Goal: Transaction & Acquisition: Purchase product/service

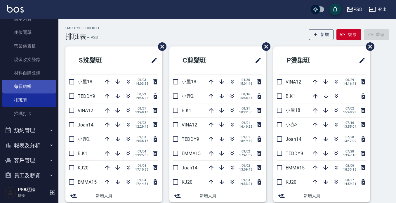
scroll to position [92, 0]
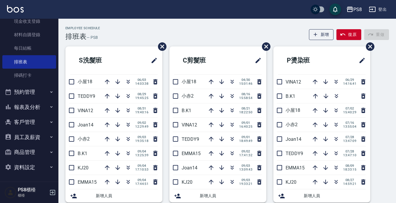
click at [29, 103] on button "報表及分析" at bounding box center [29, 107] width 54 height 15
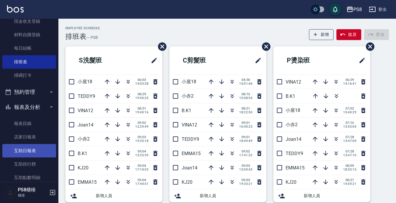
click at [35, 147] on link "互助日報表" at bounding box center [29, 150] width 54 height 13
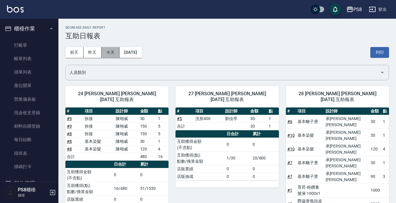
click at [104, 51] on button "今天" at bounding box center [111, 52] width 18 height 11
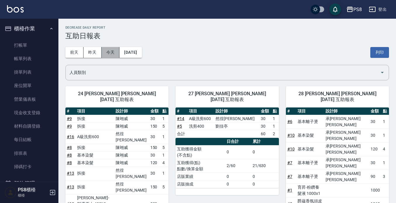
click at [115, 51] on button "今天" at bounding box center [111, 52] width 18 height 11
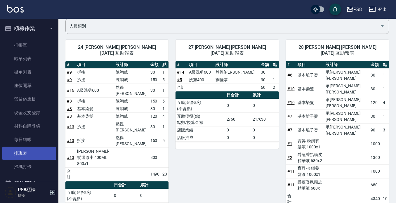
scroll to position [29, 0]
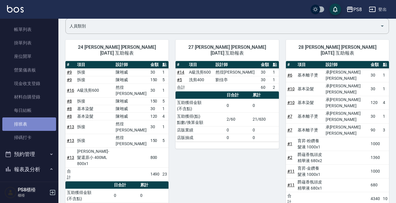
click at [32, 128] on link "排班表" at bounding box center [29, 124] width 54 height 13
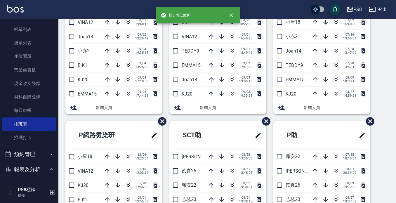
scroll to position [175, 0]
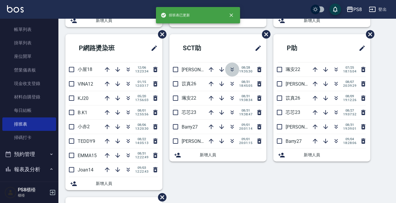
click at [231, 72] on icon "button" at bounding box center [232, 69] width 7 height 7
click at [333, 84] on icon "button" at bounding box center [336, 83] width 7 height 7
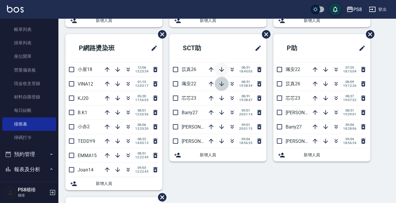
drag, startPoint x: 219, startPoint y: 89, endPoint x: 214, endPoint y: 68, distance: 21.6
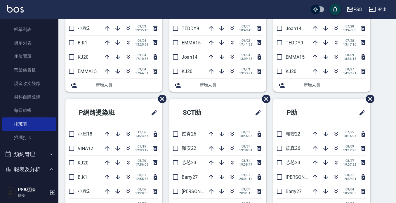
scroll to position [0, 0]
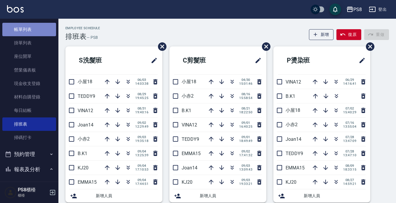
click at [37, 27] on link "帳單列表" at bounding box center [29, 29] width 54 height 13
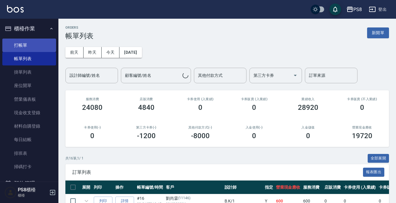
click at [39, 45] on link "打帳單" at bounding box center [29, 45] width 54 height 13
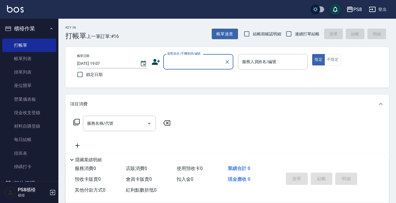
click at [183, 64] on input "顧客姓名/手機號碼/編號" at bounding box center [194, 62] width 56 height 10
type input "5"
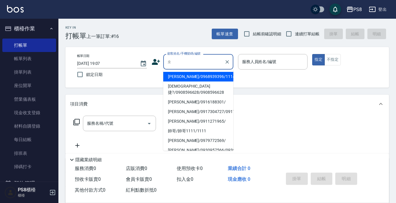
type input "至"
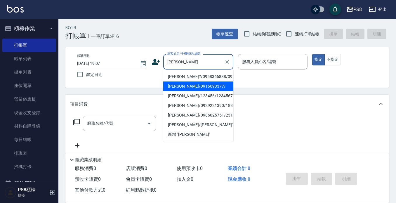
click at [191, 84] on li "[PERSON_NAME]/0916693377/" at bounding box center [198, 87] width 70 height 10
type input "[PERSON_NAME]/0916693377/"
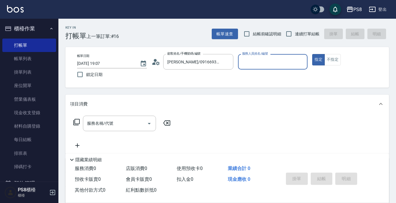
type input "小赤-2"
click at [116, 130] on div "服務名稱/代號" at bounding box center [119, 123] width 73 height 15
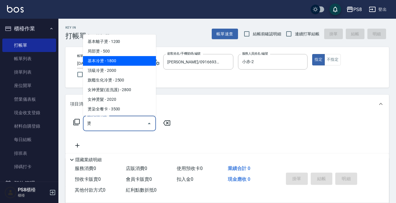
click at [140, 62] on span "基本冷燙 - 1800" at bounding box center [119, 61] width 73 height 10
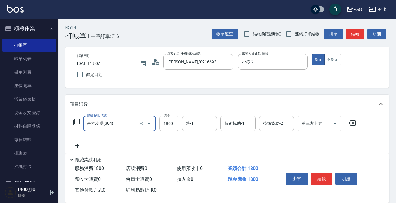
type input "基本冷燙(304)"
click at [177, 123] on input "1800" at bounding box center [169, 124] width 19 height 16
type input "1500"
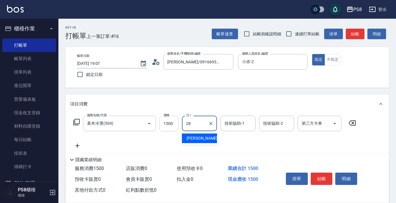
type input "姵蓁-28"
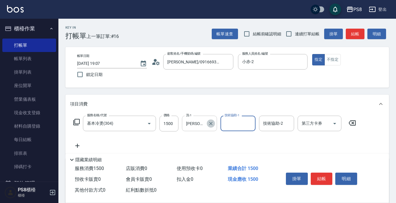
click at [213, 124] on icon "Clear" at bounding box center [211, 124] width 6 height 6
click at [231, 123] on input "技術協助-1" at bounding box center [238, 123] width 30 height 10
type input "姵蓁-28"
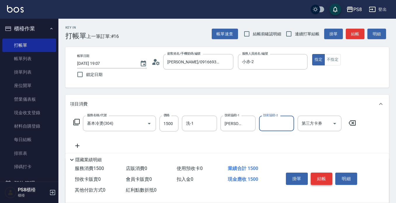
click at [325, 175] on button "結帳" at bounding box center [322, 179] width 22 height 12
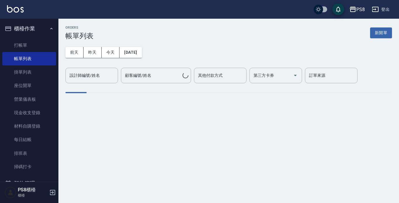
click at [16, 43] on link "打帳單" at bounding box center [29, 45] width 54 height 13
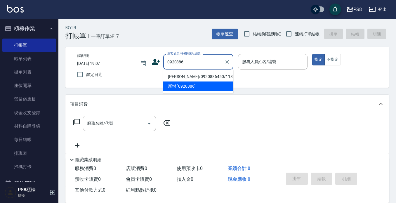
click at [180, 76] on li "[PERSON_NAME]/0920886450/11362" at bounding box center [198, 77] width 70 height 10
type input "[PERSON_NAME]/0920886450/11362"
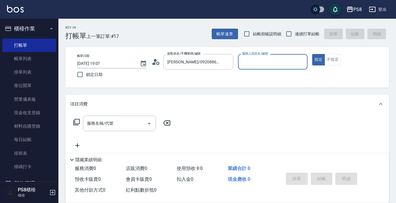
type input "小赤-2"
click at [110, 127] on input "服務名稱/代號" at bounding box center [115, 123] width 59 height 10
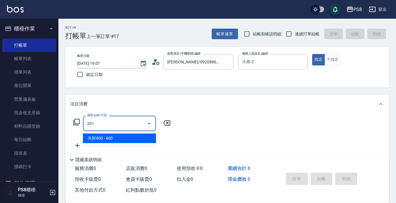
type input "洗剪400(201)"
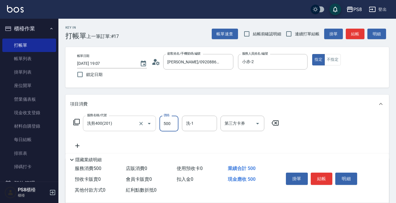
type input "500"
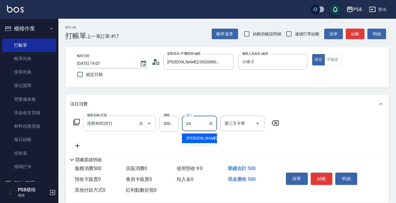
type input "[PERSON_NAME]-24"
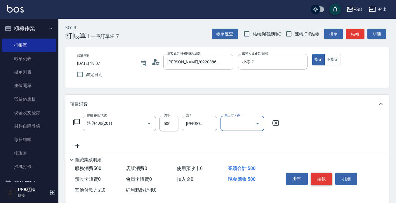
click at [318, 175] on button "結帳" at bounding box center [322, 179] width 22 height 12
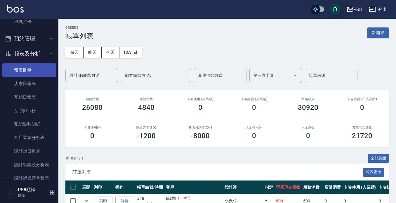
scroll to position [146, 0]
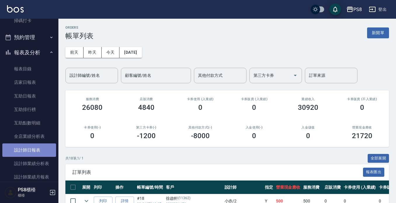
click at [38, 147] on link "設計師日報表" at bounding box center [29, 150] width 54 height 13
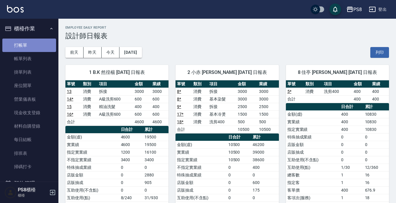
click at [30, 44] on link "打帳單" at bounding box center [29, 45] width 54 height 13
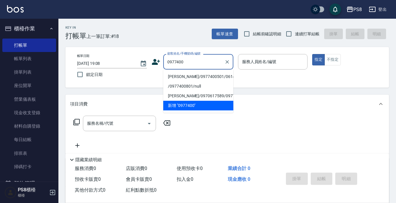
click at [203, 75] on li "許雅宣/0977400501/0614" at bounding box center [198, 77] width 70 height 10
type input "許雅宣/0977400501/0614"
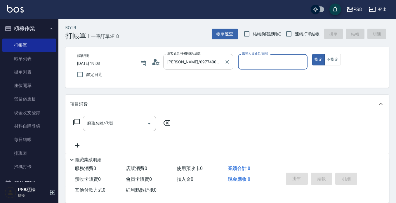
type input "VINA-12"
click at [154, 61] on circle at bounding box center [155, 60] width 3 height 3
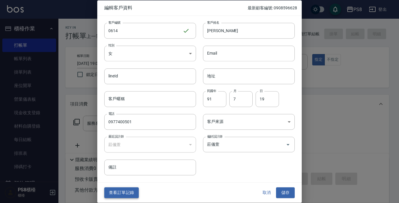
click at [126, 194] on button "查看訂單記錄" at bounding box center [121, 193] width 35 height 11
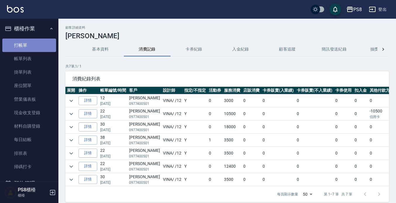
click at [40, 42] on link "打帳單" at bounding box center [29, 45] width 54 height 13
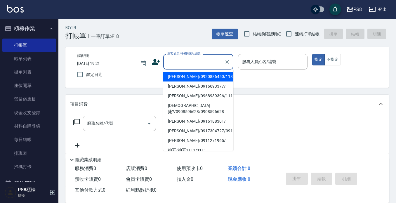
click at [202, 65] on input "顧客姓名/手機號碼/編號" at bounding box center [194, 62] width 56 height 10
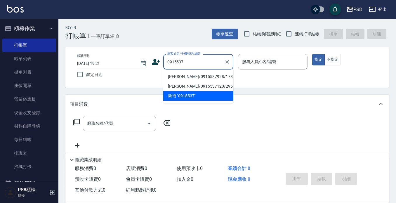
click at [178, 76] on li "林巧婷/0915537928/17814" at bounding box center [198, 77] width 70 height 10
type input "林巧婷/0915537928/17814"
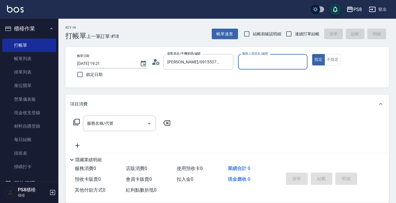
type input "佳亭-8"
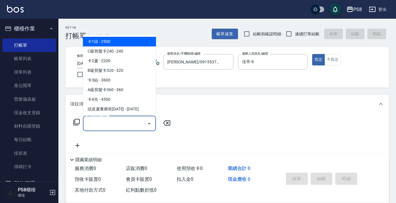
click at [109, 123] on input "服務名稱/代號" at bounding box center [115, 123] width 59 height 10
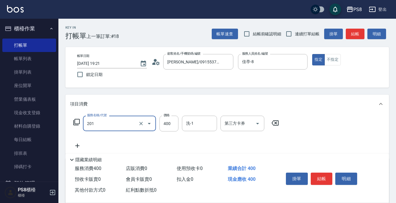
type input "洗剪400(201)"
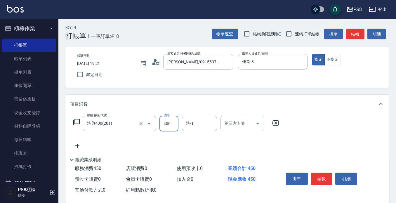
type input "450"
click at [322, 179] on button "結帳" at bounding box center [322, 179] width 22 height 12
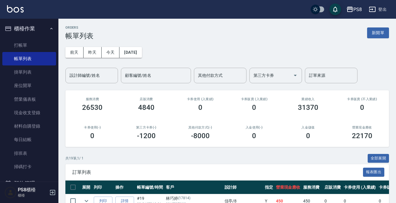
click at [16, 10] on img at bounding box center [15, 8] width 17 height 7
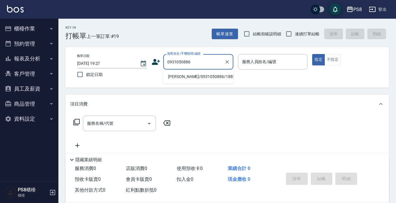
click at [177, 76] on li "蔡佳吟/0931050886/18822" at bounding box center [198, 77] width 70 height 10
type input "蔡佳吟/0931050886/18822"
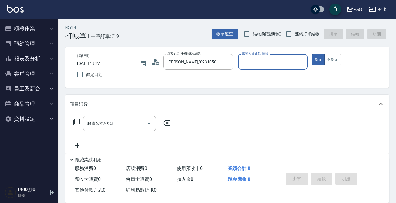
type input "佳亭-8"
click at [120, 120] on input "服務名稱/代號" at bounding box center [115, 123] width 59 height 10
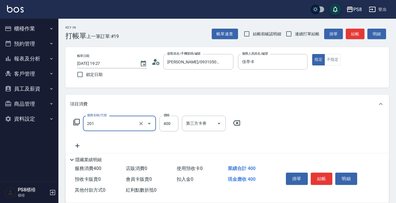
type input "洗剪400(201)"
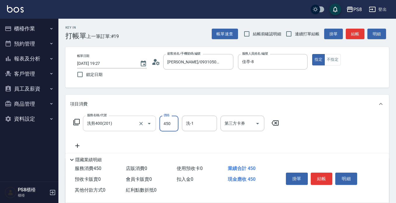
type input "450"
click at [326, 176] on button "結帳" at bounding box center [322, 179] width 22 height 12
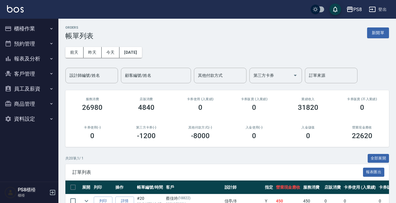
click at [14, 12] on img at bounding box center [15, 8] width 17 height 7
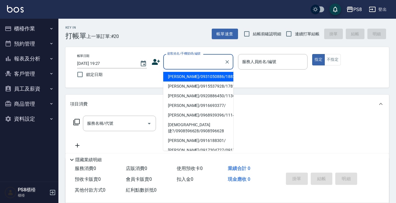
click at [182, 63] on input "顧客姓名/手機號碼/編號" at bounding box center [194, 62] width 56 height 10
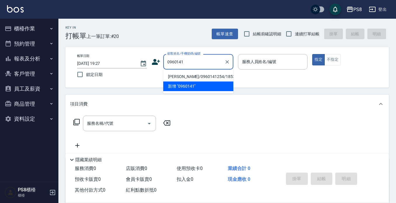
click at [184, 78] on li "曹立昂/0960141254/18532" at bounding box center [198, 77] width 70 height 10
type input "曹立昂/0960141254/18532"
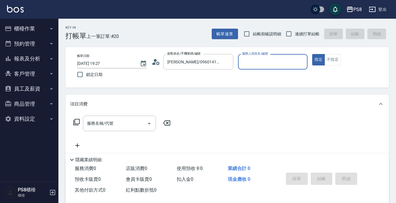
type input "佳亭-8"
click at [123, 121] on input "服務名稱/代號" at bounding box center [115, 123] width 59 height 10
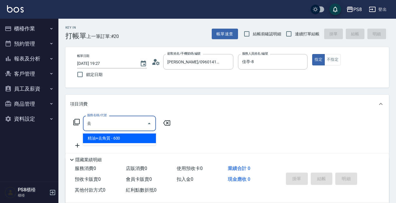
click at [125, 139] on span "精油+去角質 - 600" at bounding box center [119, 139] width 73 height 10
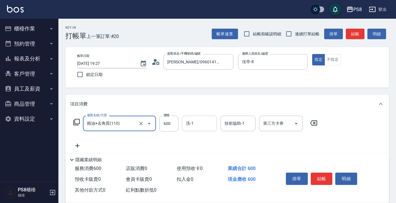
type input "精油+去角質(110)"
click at [192, 124] on input "洗-1" at bounding box center [200, 123] width 30 height 10
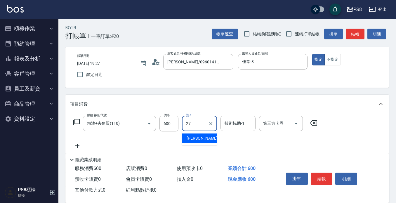
type input "Barry-27"
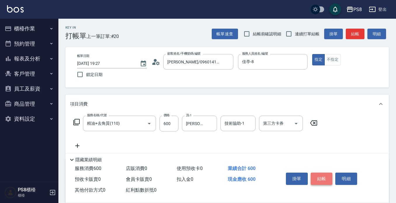
click at [322, 174] on button "結帳" at bounding box center [322, 179] width 22 height 12
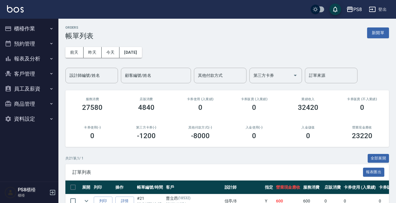
click at [18, 12] on img at bounding box center [15, 8] width 17 height 7
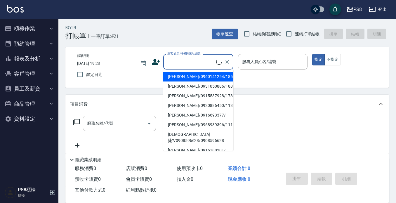
click at [176, 63] on input "顧客姓名/手機號碼/編號" at bounding box center [191, 62] width 50 height 10
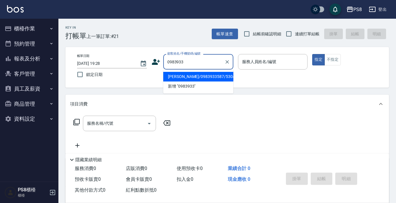
click at [204, 76] on li "許寶文/0983933587/5304" at bounding box center [198, 77] width 70 height 10
type input "許寶文/0983933587/5304"
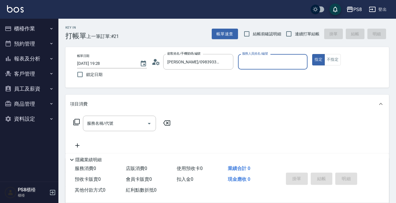
type input "佳亭-8"
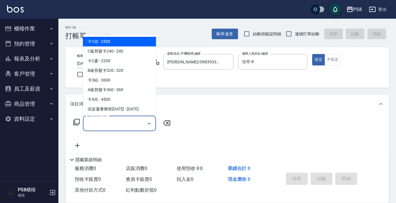
click at [115, 120] on input "服務名稱/代號" at bounding box center [115, 123] width 59 height 10
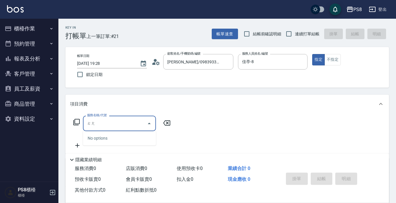
type input "燙"
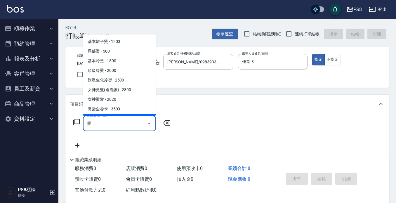
click at [126, 124] on input "燙" at bounding box center [115, 123] width 59 height 10
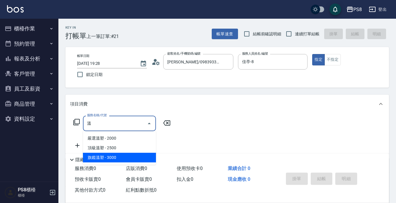
click at [125, 160] on span "旗鑑溫塑 - 3000" at bounding box center [119, 158] width 73 height 10
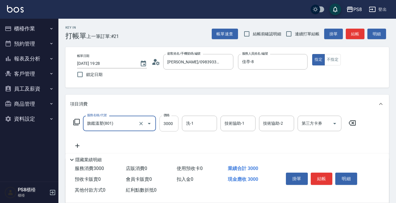
type input "旗鑑溫塑(801)"
click at [172, 123] on input "3000" at bounding box center [169, 124] width 19 height 16
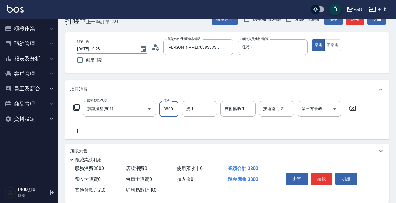
scroll to position [29, 0]
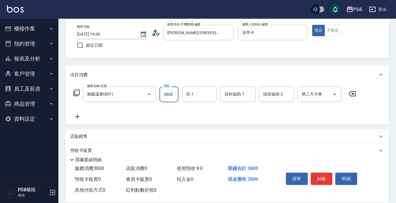
type input "3800"
click at [78, 121] on div "服務名稱/代號 旗鑑溫塑(801) 服務名稱/代號 價格 3800 價格 洗-1 洗-1 技術協助-1 技術協助-1 技術協助-2 技術協助-2 第三方卡券 …" at bounding box center [227, 104] width 324 height 41
click at [78, 116] on icon at bounding box center [77, 116] width 15 height 7
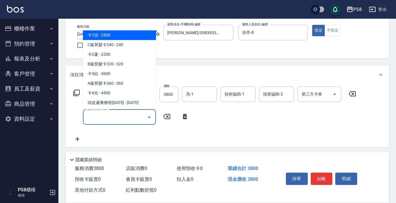
click at [99, 115] on input "服務名稱/代號" at bounding box center [115, 117] width 59 height 10
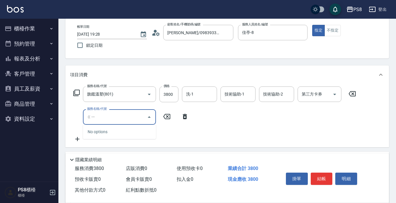
type input "ㄍ"
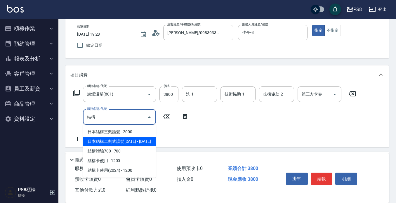
click at [147, 141] on span "日本結構二劑式護髮1600 - 1600" at bounding box center [119, 142] width 73 height 10
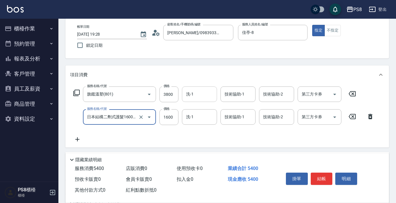
click at [198, 100] on div "洗-1" at bounding box center [199, 94] width 35 height 15
type input "日本結構二劑式護髮1600(904)"
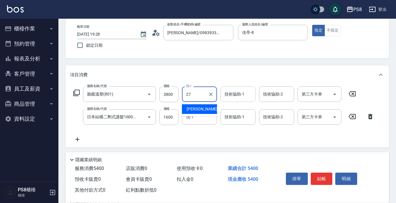
type input "27"
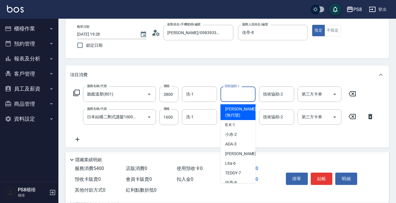
click at [237, 94] on input "技術協助-1" at bounding box center [238, 94] width 30 height 10
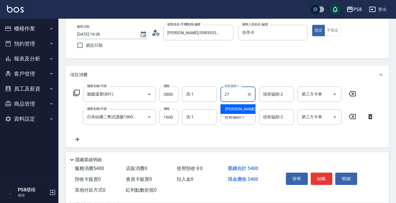
click at [243, 108] on div "Barry -27" at bounding box center [238, 109] width 35 height 10
type input "Barry-27"
click at [232, 120] on input "技術協助-1" at bounding box center [238, 117] width 30 height 10
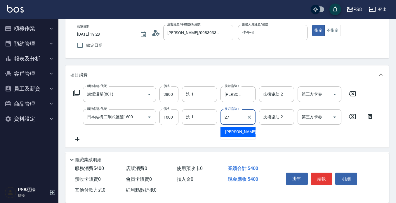
type input "Barry-27"
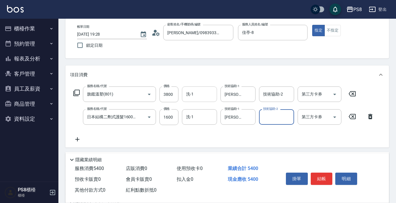
click at [201, 98] on input "洗-1" at bounding box center [200, 94] width 30 height 10
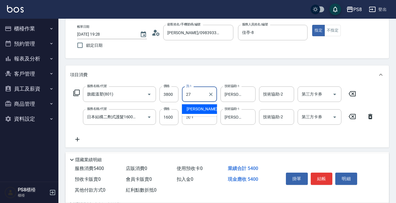
type input "Barry-27"
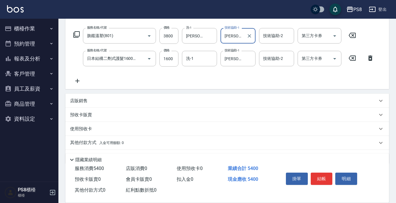
scroll to position [105, 0]
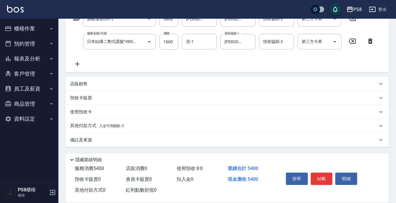
click at [88, 126] on p "其他付款方式 入金可用餘額: 0" at bounding box center [97, 126] width 54 height 6
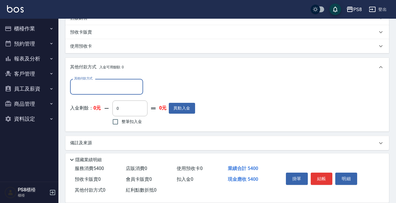
scroll to position [174, 0]
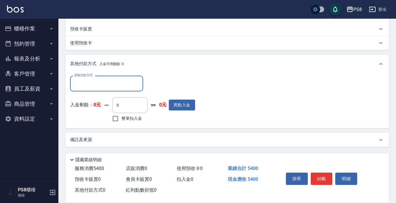
click at [87, 82] on input "其他付款方式" at bounding box center [107, 83] width 68 height 10
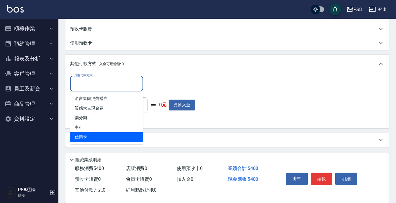
click at [92, 132] on span "信用卡" at bounding box center [106, 137] width 73 height 10
type input "信用卡"
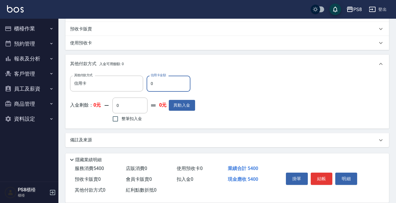
click at [153, 85] on input "0" at bounding box center [169, 84] width 44 height 16
type input "5400"
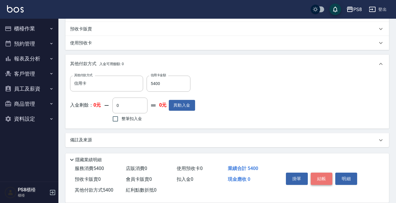
click at [322, 177] on button "結帳" at bounding box center [322, 179] width 22 height 12
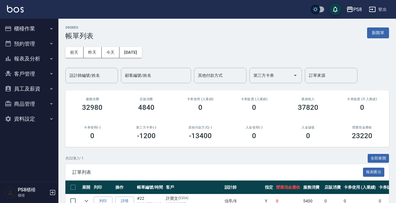
click at [12, 8] on img at bounding box center [15, 8] width 17 height 7
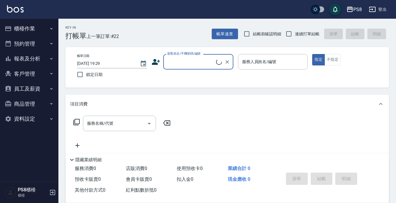
click at [172, 58] on input "顧客姓名/手機號碼/編號" at bounding box center [191, 62] width 50 height 10
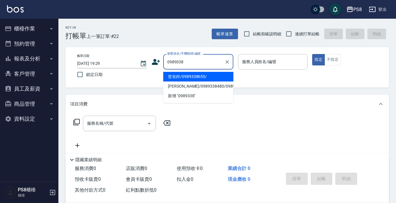
click at [184, 78] on li "曾渱鋅/0989338655/" at bounding box center [198, 77] width 70 height 10
type input "曾渱鋅/0989338655/"
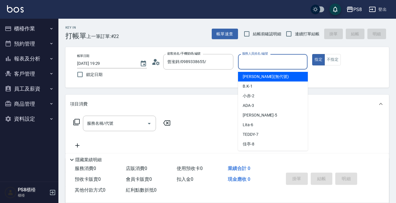
click at [277, 59] on input "服務人員姓名/編號" at bounding box center [273, 62] width 65 height 10
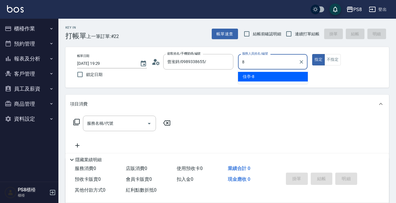
type input "佳亭-8"
type button "true"
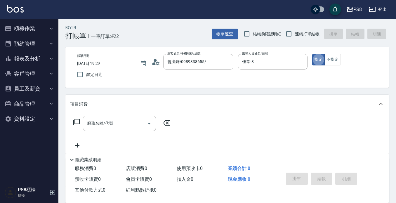
click at [156, 60] on circle at bounding box center [155, 60] width 3 height 3
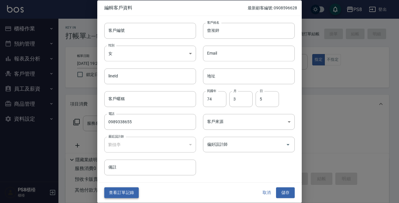
click at [116, 192] on button "查看訂單記錄" at bounding box center [121, 193] width 35 height 11
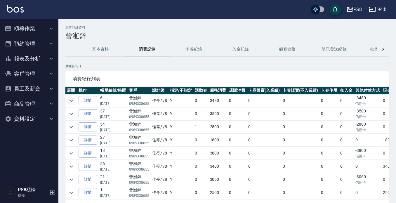
click at [70, 98] on icon "expand row" at bounding box center [71, 100] width 7 height 7
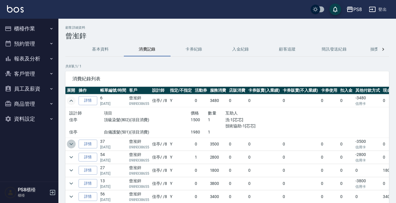
click at [72, 142] on icon "expand row" at bounding box center [71, 144] width 7 height 7
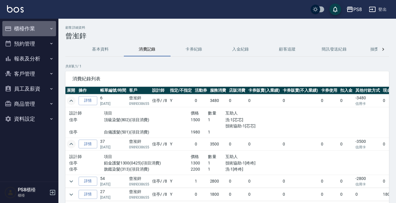
click at [27, 26] on button "櫃檯作業" at bounding box center [29, 28] width 54 height 15
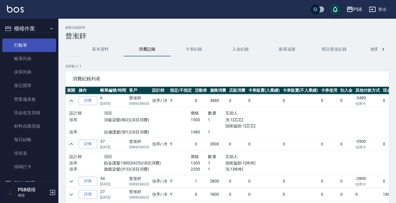
click at [33, 47] on link "打帳單" at bounding box center [29, 45] width 54 height 13
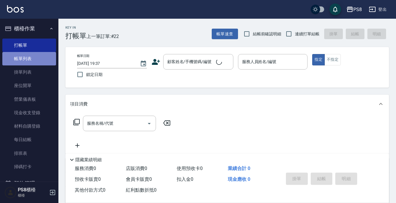
click at [38, 56] on link "帳單列表" at bounding box center [29, 58] width 54 height 13
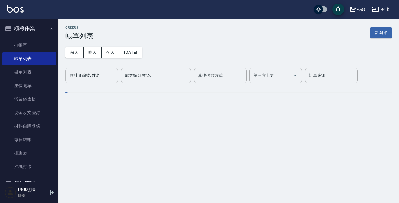
click at [91, 81] on div "設計師編號/姓名" at bounding box center [91, 75] width 53 height 15
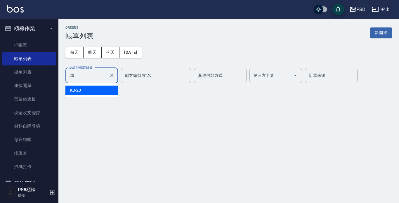
click at [86, 93] on div "KJ -20" at bounding box center [91, 91] width 53 height 10
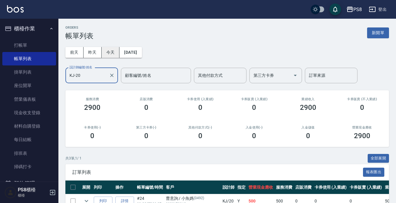
type input "KJ-20"
click at [115, 52] on button "今天" at bounding box center [111, 52] width 18 height 11
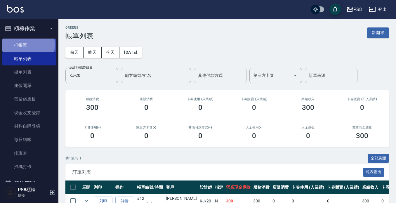
click at [28, 45] on link "打帳單" at bounding box center [29, 45] width 54 height 13
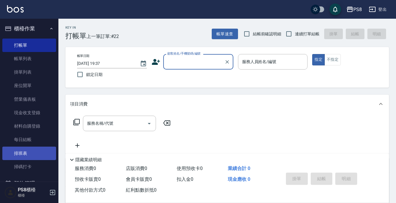
click at [28, 156] on link "排班表" at bounding box center [29, 153] width 54 height 13
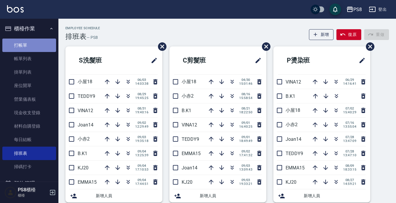
click at [39, 49] on link "打帳單" at bounding box center [29, 45] width 54 height 13
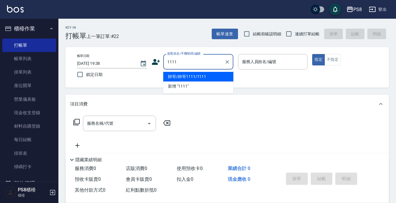
click at [189, 77] on li "帥哥/帥哥1111/1111" at bounding box center [198, 77] width 70 height 10
type input "帥哥/帥哥1111/1111"
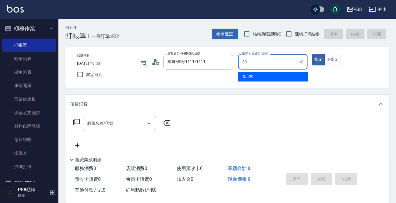
click at [276, 78] on div "KJ -20" at bounding box center [273, 77] width 70 height 10
type input "KJ-20"
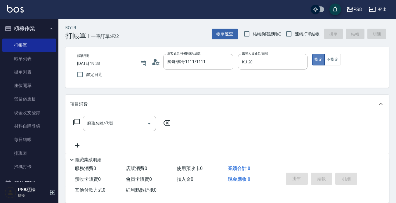
click at [323, 63] on button "指定" at bounding box center [319, 59] width 13 height 11
click at [333, 60] on button "不指定" at bounding box center [333, 59] width 16 height 11
click at [120, 121] on input "服務名稱/代號" at bounding box center [115, 123] width 59 height 10
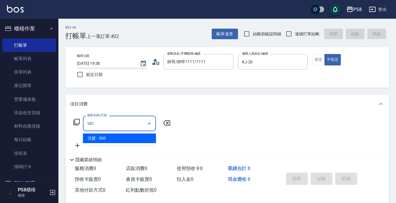
click at [137, 138] on span "洗髮 - 300" at bounding box center [119, 139] width 73 height 10
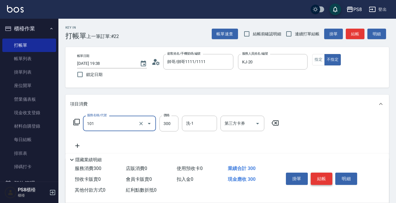
type input "洗髮(101)"
click at [325, 179] on button "結帳" at bounding box center [322, 179] width 22 height 12
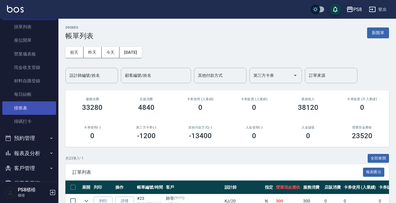
scroll to position [92, 0]
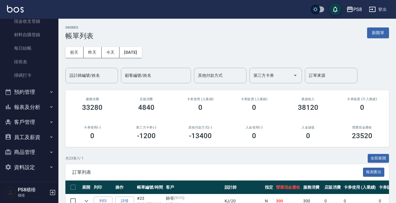
click at [30, 59] on link "排班表" at bounding box center [29, 61] width 54 height 13
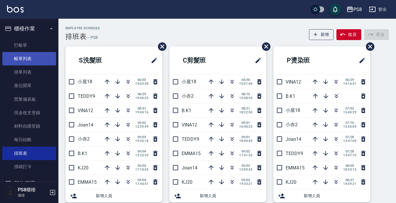
click at [32, 64] on link "帳單列表" at bounding box center [29, 58] width 54 height 13
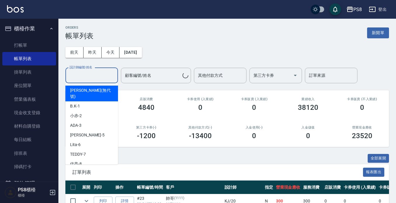
click at [96, 79] on input "設計師編號/姓名" at bounding box center [91, 75] width 47 height 10
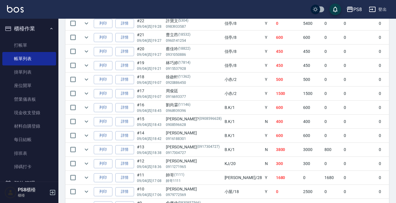
scroll to position [234, 0]
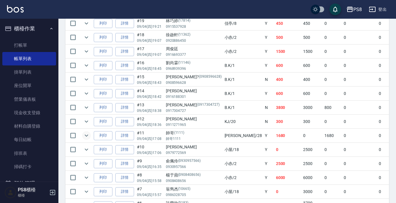
click at [87, 135] on icon "expand row" at bounding box center [86, 135] width 7 height 7
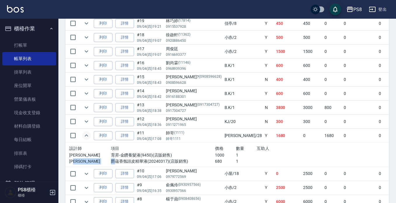
drag, startPoint x: 103, startPoint y: 160, endPoint x: 110, endPoint y: 161, distance: 6.8
click at [110, 161] on div "姵蓁 爵蘊香氛頭皮精華液(20240317)(店販銷售) 680 1" at bounding box center [194, 161] width 250 height 6
click at [112, 160] on p "爵蘊香氛頭皮精華液(20240317)(店販銷售)" at bounding box center [163, 161] width 104 height 6
drag, startPoint x: 102, startPoint y: 161, endPoint x: 137, endPoint y: 161, distance: 34.5
click at [141, 165] on div "設計師 項目 價格 數量 互助人 姵蓁 育昇-金鑽養髮液(9450)(店販銷售) 1000 1 姵蓁 爵蘊香氛頭皮精華液(20240317)(店販銷售) 68…" at bounding box center [194, 155] width 255 height 24
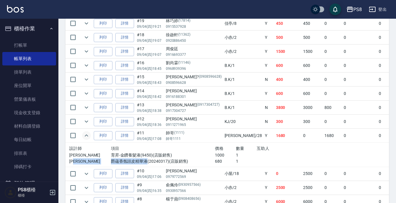
copy div "姵蓁 爵蘊香氛頭皮精華液"
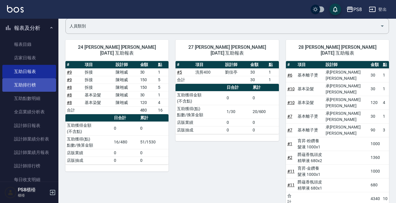
scroll to position [160, 0]
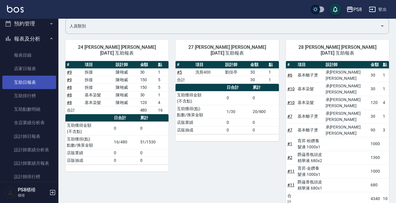
click at [31, 81] on link "互助日報表" at bounding box center [29, 82] width 54 height 13
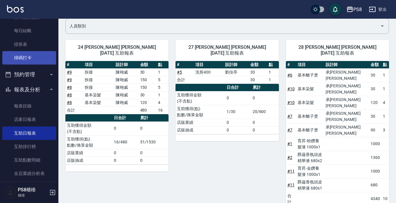
scroll to position [72, 0]
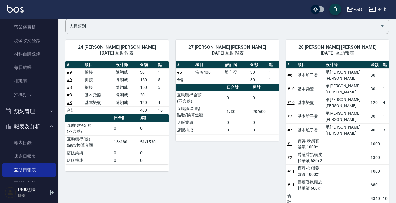
click at [25, 82] on link "排班表" at bounding box center [29, 81] width 54 height 13
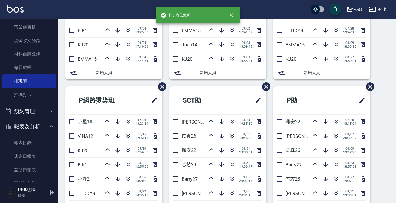
scroll to position [175, 0]
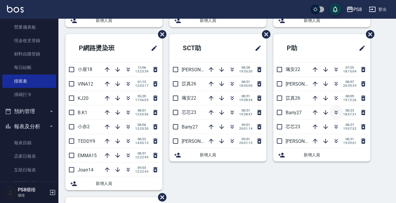
click at [340, 110] on button "button" at bounding box center [337, 113] width 14 height 14
click at [229, 73] on button "button" at bounding box center [232, 70] width 14 height 14
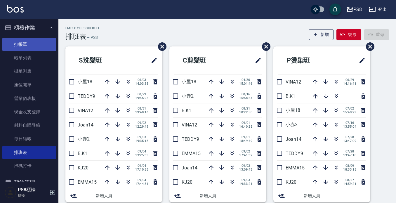
scroll to position [0, 0]
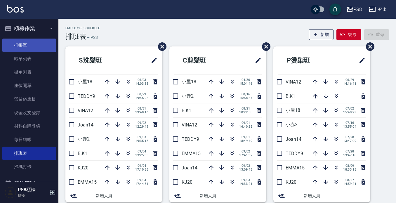
click at [18, 48] on link "打帳單" at bounding box center [29, 45] width 54 height 13
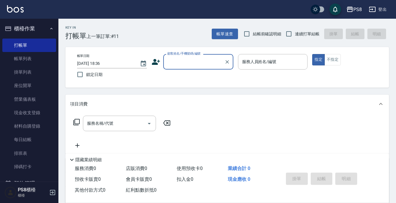
click at [191, 61] on input "顧客姓名/手機號碼/編號" at bounding box center [194, 62] width 56 height 10
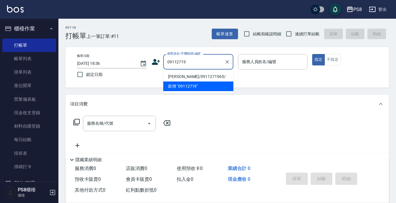
click at [201, 75] on li "[PERSON_NAME]/0911271965/" at bounding box center [198, 77] width 70 height 10
type input "[PERSON_NAME]/0911271965/"
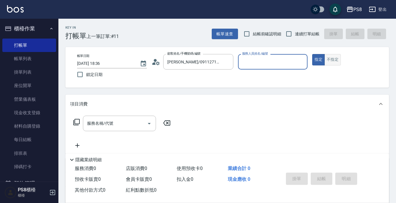
click at [336, 59] on button "不指定" at bounding box center [333, 59] width 16 height 11
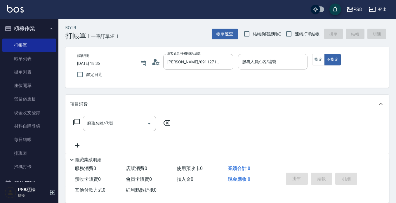
click at [283, 66] on input "服務人員姓名/編號" at bounding box center [273, 62] width 65 height 10
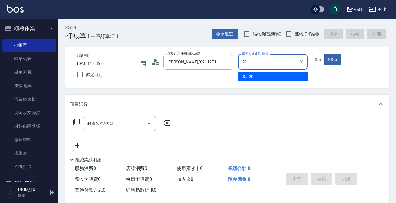
type input "KJ-20"
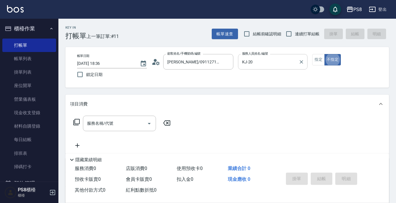
type button "false"
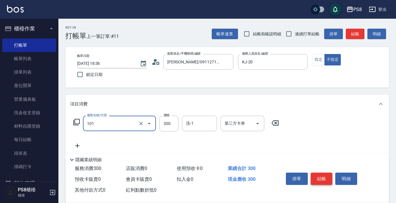
type input "洗髮(101)"
click at [325, 175] on button "結帳" at bounding box center [322, 179] width 22 height 12
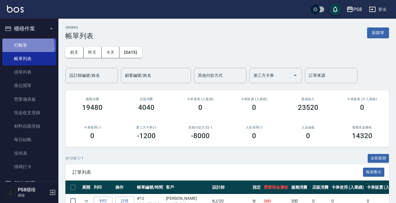
click at [16, 47] on link "打帳單" at bounding box center [29, 45] width 54 height 13
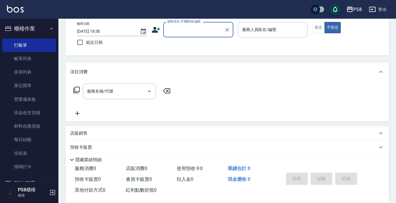
scroll to position [58, 0]
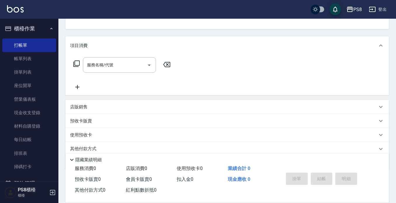
click at [92, 105] on div "店販銷售" at bounding box center [224, 107] width 308 height 6
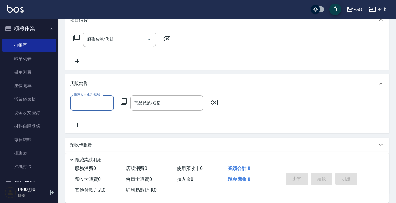
scroll to position [117, 0]
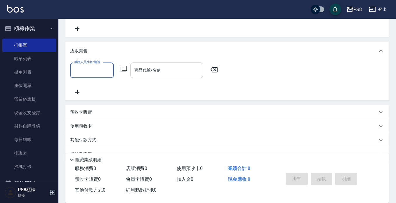
click at [156, 67] on div "商品代號/名稱 商品代號/名稱" at bounding box center [166, 70] width 73 height 15
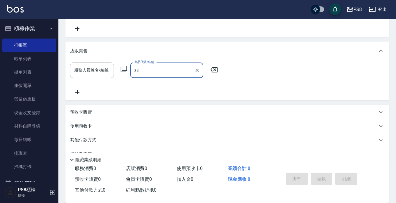
type input "z"
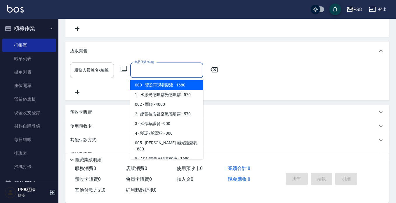
type input "z"
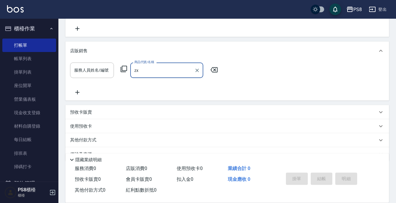
type input "z"
type input "zzzzzzxzz"
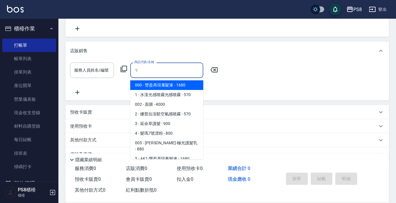
type input "ㄑ"
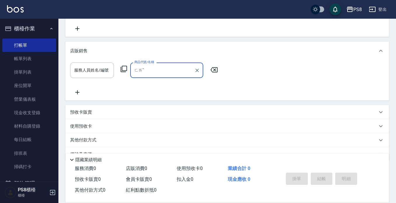
type input "ㄈ"
type input "打"
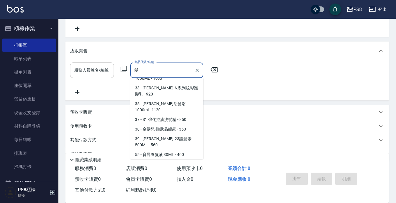
scroll to position [88, 0]
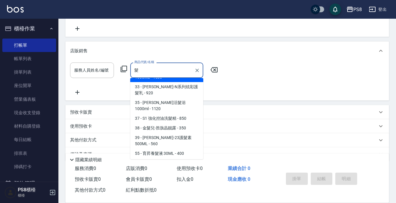
click at [175, 68] on input "髮" at bounding box center [162, 70] width 59 height 10
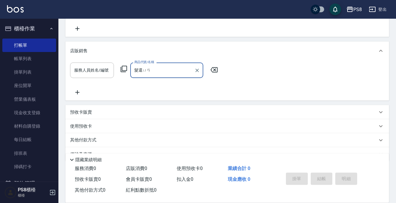
type input "髮還原"
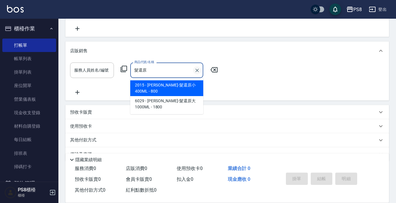
click at [198, 69] on icon "Clear" at bounding box center [197, 71] width 6 height 6
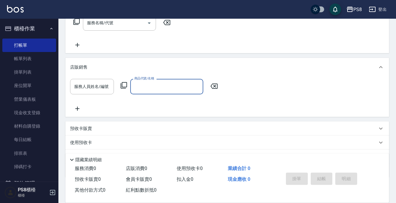
scroll to position [0, 0]
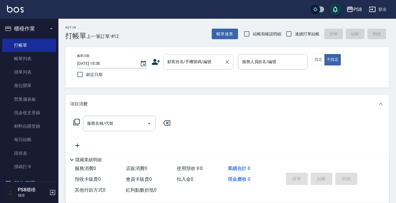
click at [208, 60] on input "顧客姓名/手機號碼/編號" at bounding box center [194, 62] width 56 height 10
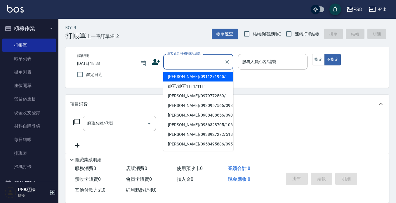
click at [110, 124] on div "服務名稱/代號 服務名稱/代號" at bounding box center [119, 123] width 73 height 15
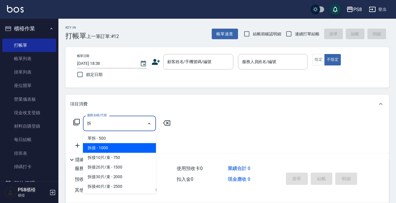
click at [111, 151] on span "拆接 - 1000" at bounding box center [119, 148] width 73 height 10
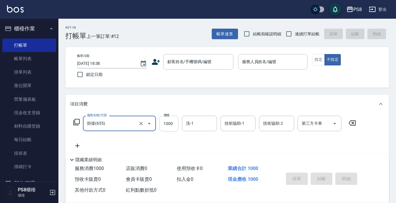
type input "拆接(655)"
click at [170, 127] on input "1000" at bounding box center [169, 124] width 19 height 16
type input "3000"
click at [208, 122] on input "洗-1" at bounding box center [200, 123] width 30 height 10
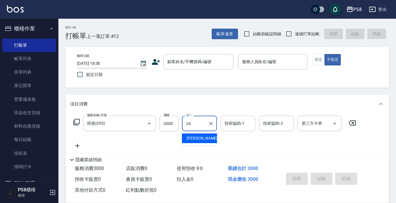
drag, startPoint x: 199, startPoint y: 139, endPoint x: 224, endPoint y: 131, distance: 25.5
click at [199, 139] on span "婷婷 -24" at bounding box center [205, 138] width 37 height 6
type input "[PERSON_NAME]-24"
click at [258, 113] on div "項目消費" at bounding box center [227, 104] width 324 height 19
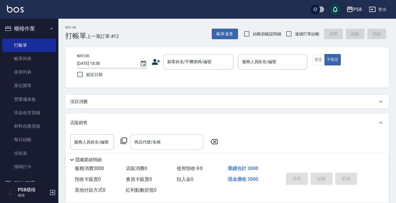
click at [254, 120] on div "項目消費 服務名稱/代號 拆接(655) 服務名稱/代號 價格 3000 價格 洗-1 婷婷-24 洗-1 技術協助-1 技術協助-1 技術協助-2 技術協助…" at bounding box center [227, 164] width 324 height 139
click at [154, 105] on div "項目消費" at bounding box center [227, 102] width 324 height 14
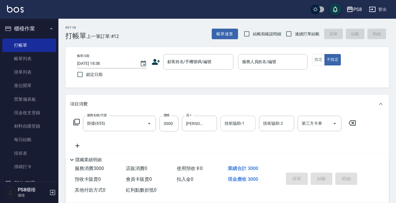
click at [239, 118] on div "技術協助-1" at bounding box center [238, 123] width 35 height 15
click at [244, 135] on div "婷婷 -24" at bounding box center [238, 139] width 35 height 10
click at [201, 56] on div "顧客姓名/手機號碼/編號" at bounding box center [198, 61] width 70 height 15
type input "[PERSON_NAME]-24"
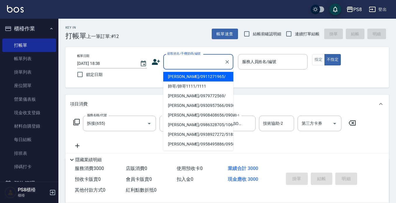
click at [202, 56] on div "顧客姓名/手機號碼/編號" at bounding box center [198, 61] width 70 height 15
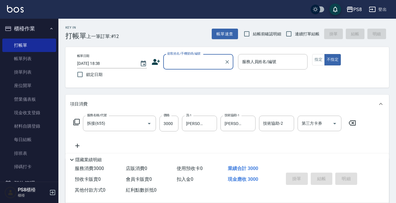
click at [202, 56] on div "顧客姓名/手機號碼/編號" at bounding box center [198, 61] width 70 height 15
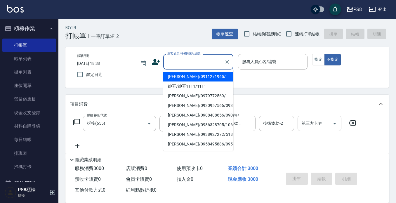
click at [202, 56] on div "顧客姓名/手機號碼/編號" at bounding box center [198, 61] width 70 height 15
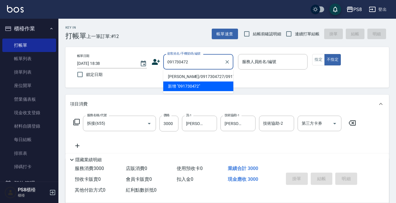
drag, startPoint x: 198, startPoint y: 77, endPoint x: 302, endPoint y: 89, distance: 104.3
click at [198, 77] on li "[PERSON_NAME]/0917304727/0917304727" at bounding box center [198, 77] width 70 height 10
type input "[PERSON_NAME]/0917304727/0917304727"
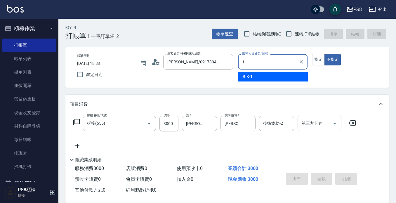
type input "B.K-1"
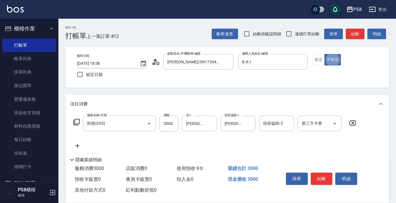
type button "false"
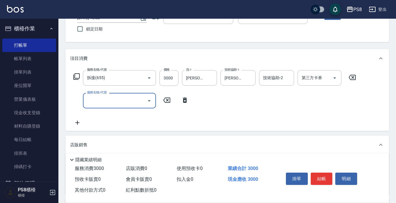
scroll to position [88, 0]
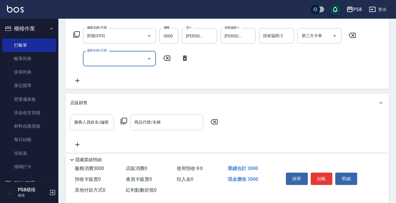
click at [80, 122] on input "服務人員姓名/編號" at bounding box center [92, 122] width 39 height 10
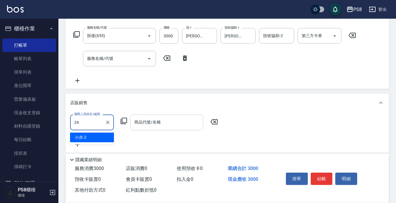
type input "[PERSON_NAME]-24"
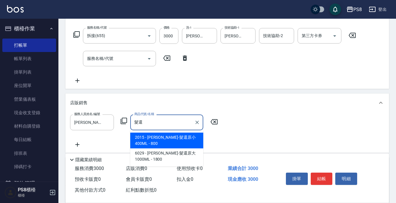
click at [167, 134] on span "2015 - 里歐-髮還原小 400ML - 800" at bounding box center [166, 141] width 73 height 16
type input "里歐-髮還原小 400ML"
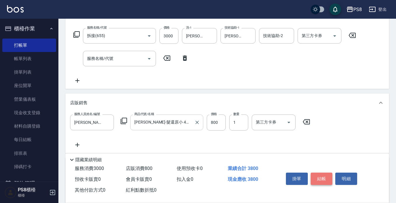
click at [329, 176] on button "結帳" at bounding box center [322, 179] width 22 height 12
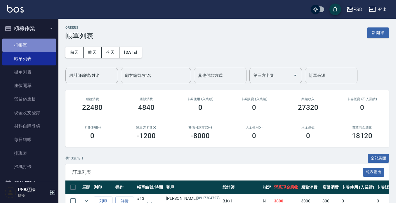
click at [48, 42] on link "打帳單" at bounding box center [29, 45] width 54 height 13
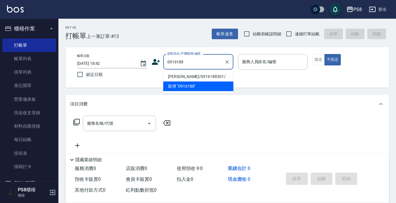
click at [190, 74] on li "[PERSON_NAME]/0916188301/" at bounding box center [198, 77] width 70 height 10
type input "[PERSON_NAME]/0916188301/"
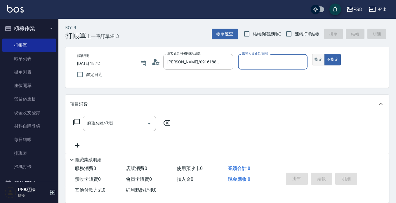
click at [320, 61] on button "指定" at bounding box center [319, 59] width 13 height 11
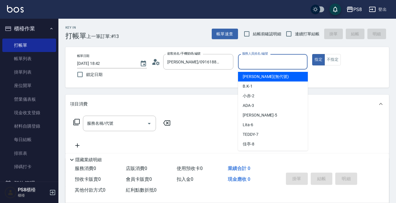
click at [259, 67] on input "服務人員姓名/編號" at bounding box center [273, 62] width 65 height 10
type input "B.K-1"
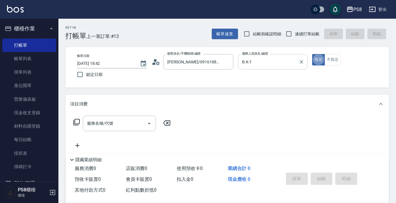
type button "true"
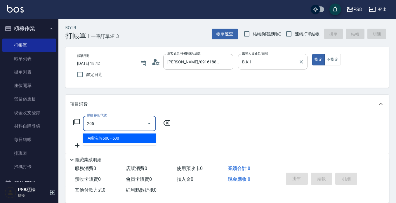
type input "A級洗剪600(205)"
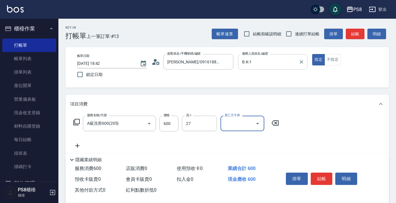
type input "[PERSON_NAME]-27"
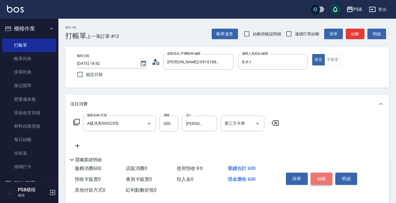
click at [321, 180] on button "結帳" at bounding box center [322, 179] width 22 height 12
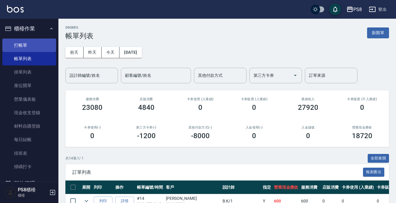
click at [33, 43] on link "打帳單" at bounding box center [29, 45] width 54 height 13
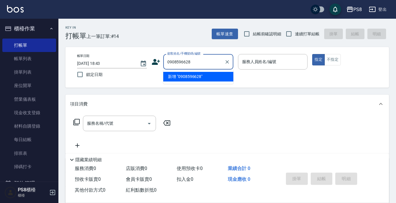
drag, startPoint x: 194, startPoint y: 60, endPoint x: 168, endPoint y: 65, distance: 26.2
click at [157, 63] on div "顧客姓名/手機號碼/編號 0908596628 顧客姓名/手機號碼/編號" at bounding box center [193, 61] width 82 height 15
type input "0908596628"
click at [156, 61] on icon at bounding box center [156, 62] width 8 height 6
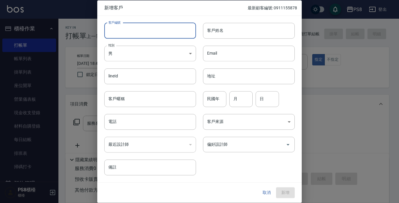
paste input "0908596628"
type input "0908596628"
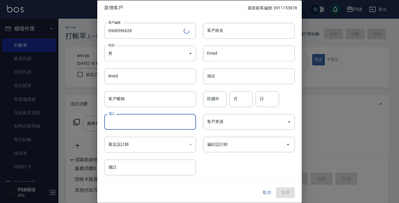
click at [144, 121] on input "電話" at bounding box center [150, 122] width 92 height 16
paste input "0908596628"
type input "0908596628"
click at [239, 32] on input "客戶姓名" at bounding box center [249, 31] width 92 height 16
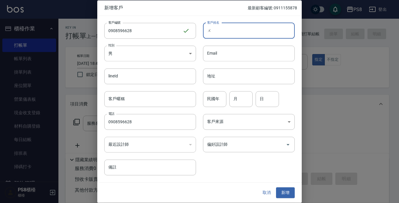
type input "屋"
type input "[DEMOGRAPHIC_DATA]捷?"
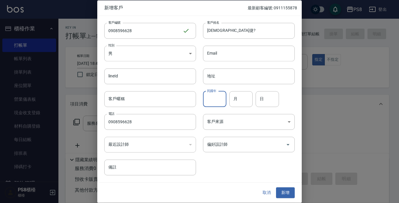
click at [221, 94] on input "民國年" at bounding box center [214, 99] width 23 height 16
type input "95"
type input "3"
type input "6"
type input "8"
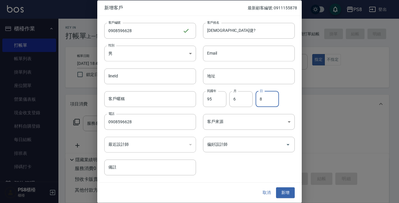
click at [287, 189] on button "新增" at bounding box center [285, 193] width 19 height 11
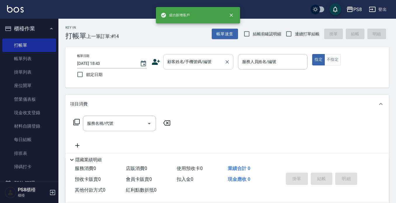
click at [187, 61] on input "顧客姓名/手機號碼/編號" at bounding box center [194, 62] width 56 height 10
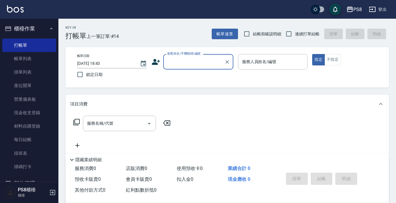
paste input "0908596628"
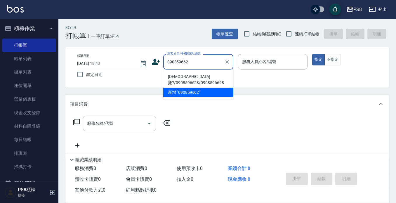
click at [198, 76] on li "[DEMOGRAPHIC_DATA]捷?/0908596628/0908596628" at bounding box center [198, 80] width 70 height 16
type input "[DEMOGRAPHIC_DATA]捷?/0908596628/0908596628"
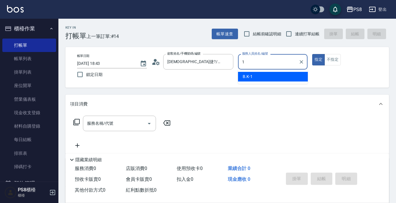
click at [294, 78] on div "B.K -1" at bounding box center [273, 77] width 70 height 10
type input "B.K-1"
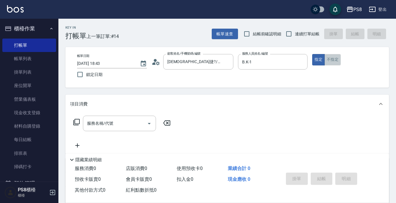
click at [326, 62] on button "不指定" at bounding box center [333, 59] width 16 height 11
drag, startPoint x: 105, startPoint y: 116, endPoint x: 106, endPoint y: 121, distance: 5.3
click at [105, 116] on div "服務名稱/代號" at bounding box center [119, 123] width 73 height 15
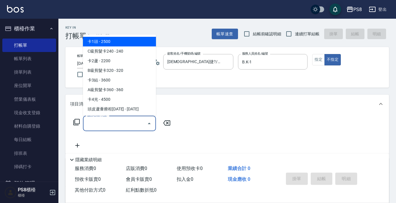
click at [107, 122] on input "服務名稱/代號" at bounding box center [115, 123] width 59 height 10
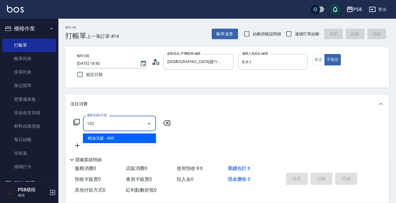
click at [107, 137] on span "精油洗髮 - 400" at bounding box center [119, 139] width 73 height 10
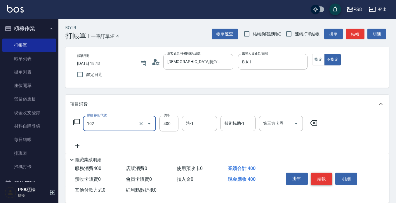
type input "精油洗髮(102)"
click at [330, 176] on button "結帳" at bounding box center [322, 179] width 22 height 12
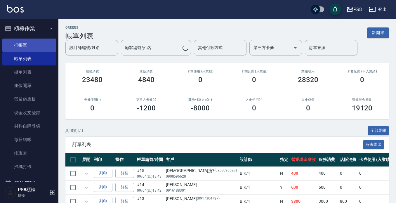
click at [29, 49] on link "打帳單" at bounding box center [29, 45] width 54 height 13
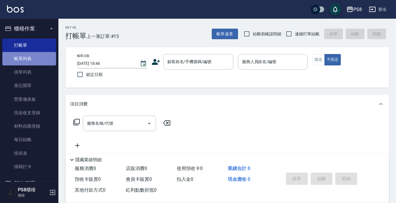
click at [45, 55] on link "帳單列表" at bounding box center [29, 58] width 54 height 13
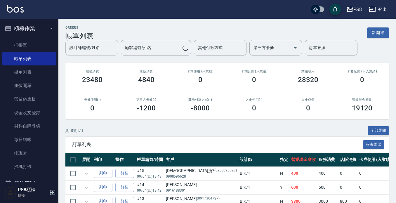
click at [79, 53] on div "設計師編號/姓名 設計師編號/姓名 顧客編號/姓名 顧客編號/姓名 其他付款方式 其他付款方式 第三方卡券 第三方卡券 訂單來源 訂單來源" at bounding box center [227, 47] width 324 height 15
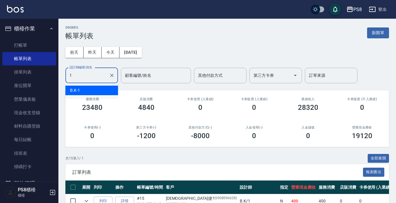
click at [85, 90] on div "B.K -1" at bounding box center [91, 91] width 53 height 10
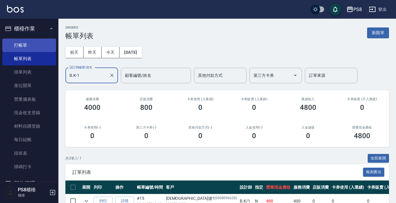
type input "B.K-1"
click at [34, 49] on link "打帳單" at bounding box center [29, 45] width 54 height 13
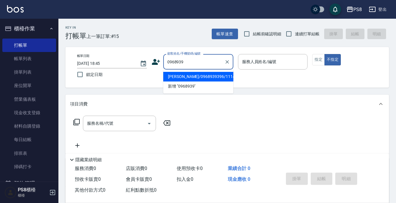
click at [199, 75] on li "[PERSON_NAME]/0968939396/11146" at bounding box center [198, 77] width 70 height 10
type input "[PERSON_NAME]/0968939396/11146"
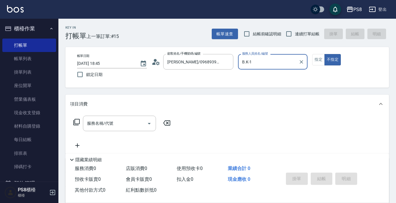
type input "B.K-1"
click at [319, 57] on button "指定" at bounding box center [319, 59] width 13 height 11
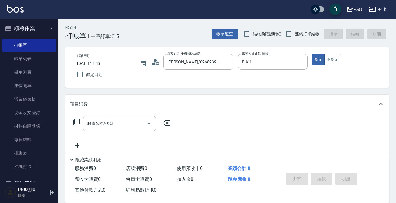
click at [84, 125] on div "服務名稱/代號" at bounding box center [119, 123] width 73 height 15
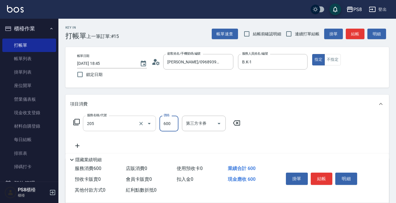
type input "A級洗剪600(205)"
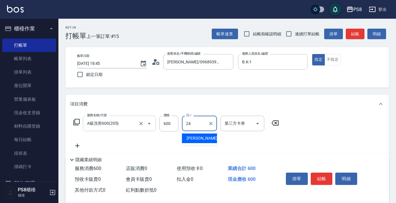
type input "[PERSON_NAME]-24"
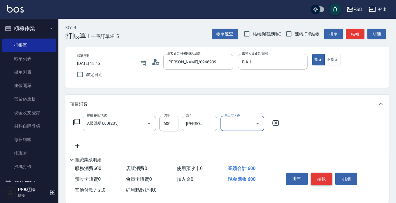
click at [325, 179] on button "結帳" at bounding box center [322, 179] width 22 height 12
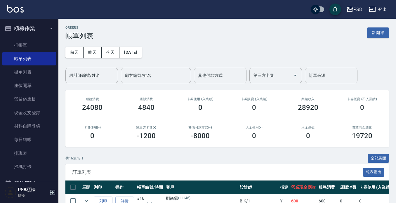
click at [96, 74] on input "設計師編號/姓名" at bounding box center [91, 75] width 47 height 10
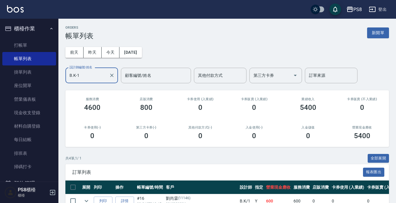
scroll to position [75, 0]
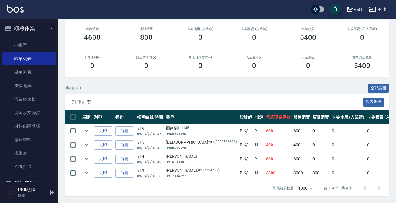
type input "B.K-1"
click at [305, 85] on div "共 4 筆, 1 / 1 全部展開" at bounding box center [227, 88] width 324 height 9
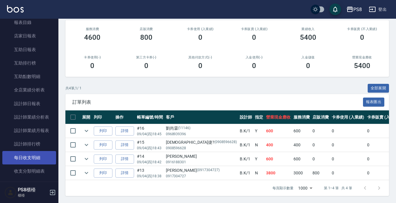
scroll to position [234, 0]
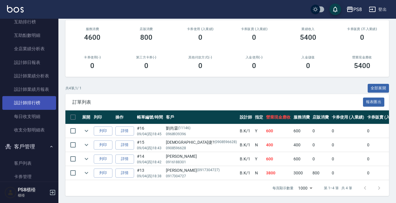
click at [36, 108] on link "設計師排行榜" at bounding box center [29, 102] width 54 height 13
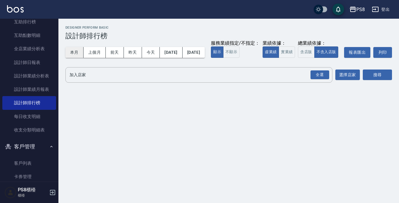
click at [76, 52] on button "本月" at bounding box center [74, 52] width 18 height 11
click at [279, 58] on button "實業績" at bounding box center [287, 51] width 16 height 11
click at [321, 80] on div "全選" at bounding box center [320, 74] width 19 height 9
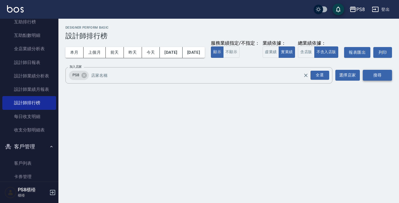
click at [368, 81] on button "搜尋" at bounding box center [377, 75] width 29 height 11
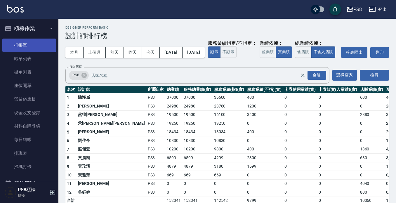
click at [28, 41] on link "打帳單" at bounding box center [29, 45] width 54 height 13
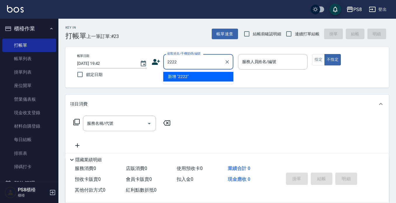
click at [197, 75] on li "新增 "2222"" at bounding box center [198, 77] width 70 height 10
type input "2222"
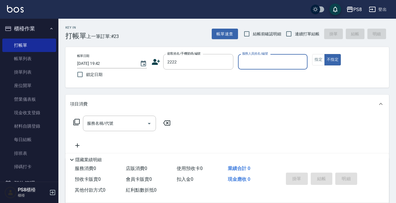
click at [281, 61] on input "服務人員姓名/編號" at bounding box center [273, 62] width 65 height 10
click at [265, 76] on div "芯芯 -23" at bounding box center [273, 77] width 70 height 10
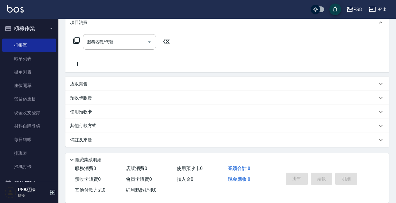
type input "芯芯-23"
click at [78, 81] on p "店販銷售" at bounding box center [79, 84] width 18 height 6
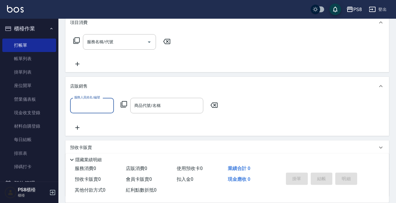
scroll to position [0, 0]
click at [66, 109] on div "服務人員姓名/編號 服務人員姓名/編號 商品代號/名稱 商品代號/名稱" at bounding box center [227, 116] width 324 height 40
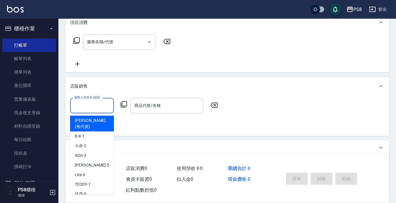
click at [83, 109] on input "服務人員姓名/編號" at bounding box center [92, 106] width 39 height 10
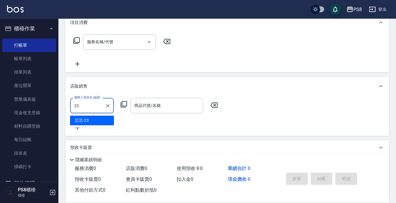
click at [95, 119] on div "芯芯 -23" at bounding box center [92, 121] width 44 height 10
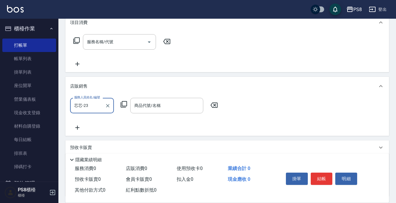
type input "芯芯-23"
click at [193, 118] on div "服務人員姓名/編號 芯芯-23 服務人員姓名/編號 商品代號/名稱 商品代號/名稱" at bounding box center [227, 114] width 315 height 33
click at [189, 108] on input "商品代號/名稱" at bounding box center [167, 106] width 68 height 10
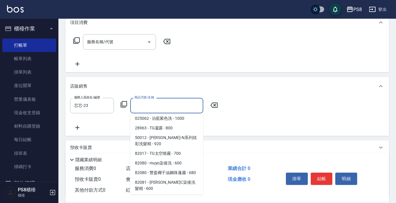
scroll to position [3245, 0]
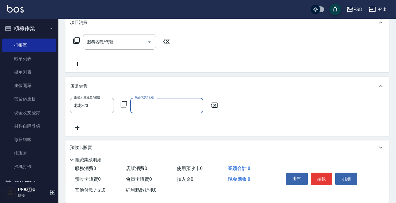
click at [155, 100] on div "商品代號/名稱" at bounding box center [166, 105] width 73 height 15
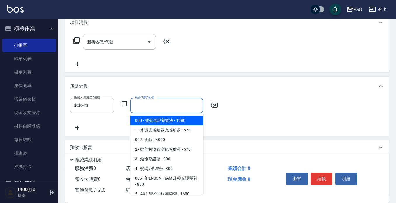
drag, startPoint x: 155, startPoint y: 100, endPoint x: 142, endPoint y: 97, distance: 13.4
click at [142, 97] on label "商品代號/名稱" at bounding box center [144, 97] width 20 height 4
click at [142, 101] on input "商品代號/名稱" at bounding box center [167, 106] width 68 height 10
click at [142, 109] on input "商品代號/名稱" at bounding box center [167, 106] width 68 height 10
paste input "爵蘊香氛頭皮精華液"
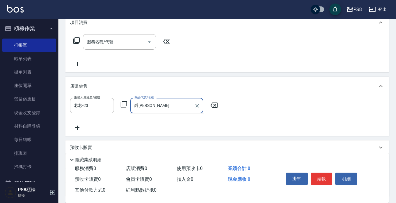
click at [185, 104] on input "爵蘊香" at bounding box center [162, 106] width 59 height 10
type input "爵蘊"
click at [175, 130] on div "服務人員姓名/編號 芯芯-23 服務人員姓名/編號 商品代號/名稱 商品代號/名稱" at bounding box center [227, 114] width 315 height 33
click at [169, 107] on input "商品代號/名稱" at bounding box center [167, 106] width 68 height 10
paste input "爵蘊香氛頭皮精華液"
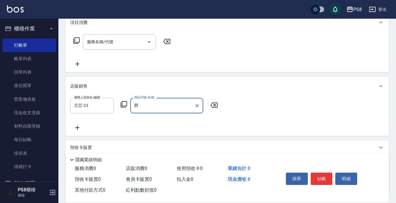
click at [135, 104] on input "爵" at bounding box center [162, 106] width 59 height 10
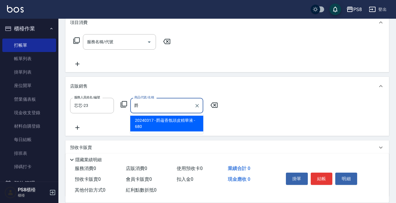
click at [160, 125] on span "20240317 - 爵蘊香氛頭皮精華液 - 680" at bounding box center [166, 124] width 73 height 16
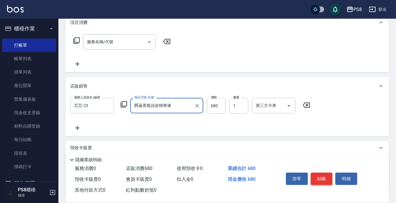
type input "爵蘊香氛頭皮精華液"
click at [318, 176] on button "結帳" at bounding box center [322, 179] width 22 height 12
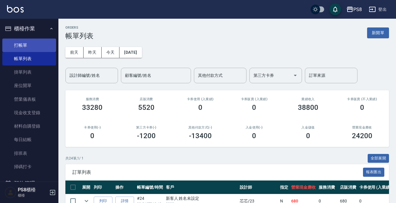
click at [27, 45] on link "打帳單" at bounding box center [29, 45] width 54 height 13
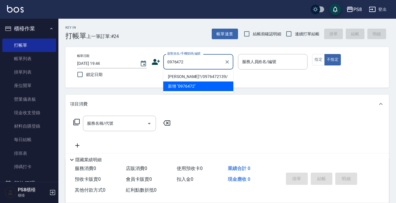
click at [185, 76] on li "陳佳?/0976472139/" at bounding box center [198, 77] width 70 height 10
type input "陳佳?/0976472139/"
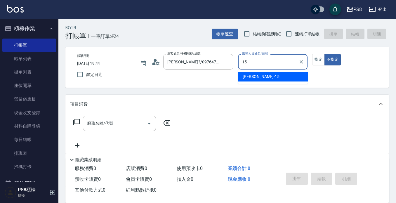
type input "EMMA-15"
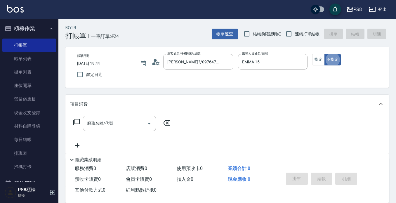
type button "false"
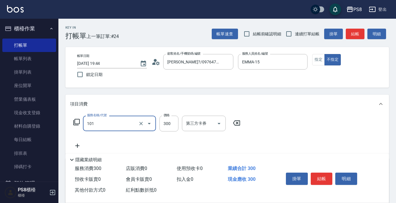
type input "洗髮(101)"
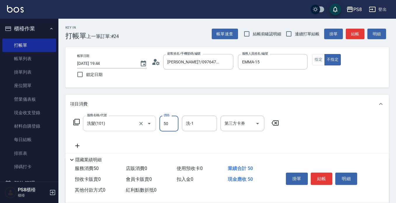
click at [140, 116] on div at bounding box center [145, 123] width 16 height 15
type input "50"
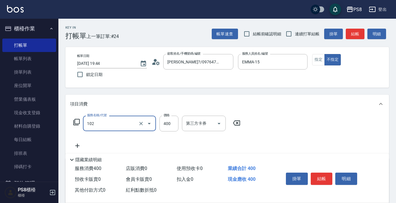
type input "精油洗髮(102)"
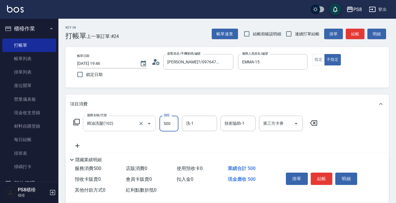
type input "500"
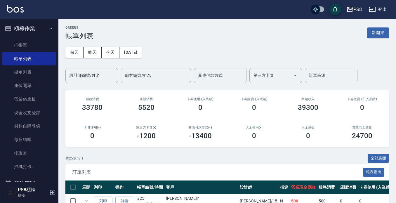
click at [0, 27] on nav "櫃檯作業 打帳單 帳單列表 掛單列表 座位開單 營業儀表板 現金收支登錄 材料自購登錄 每日結帳 排班表 掃碼打卡 預約管理 預約管理 單日預約紀錄 單週預約…" at bounding box center [29, 100] width 58 height 163
click at [9, 42] on link "打帳單" at bounding box center [29, 45] width 54 height 13
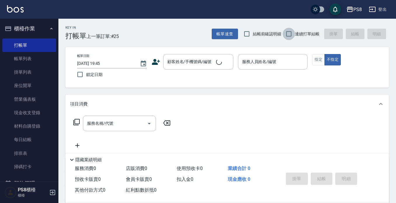
click at [290, 31] on input "連續打單結帳" at bounding box center [289, 34] width 12 height 12
checkbox input "true"
click at [180, 56] on div "顧客姓名/手機號碼/編號" at bounding box center [198, 61] width 70 height 15
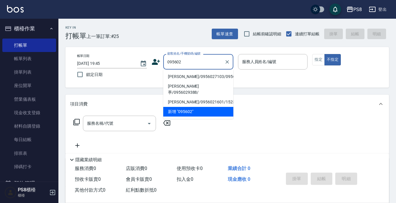
click at [180, 75] on li "章家豪/0956027103/0956027103" at bounding box center [198, 77] width 70 height 10
type input "章家豪/0956027103/0956027103"
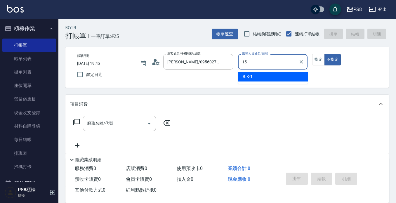
type input "EMMA-15"
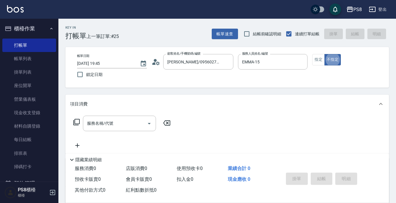
type button "false"
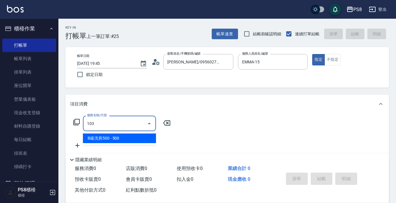
type input "B級洗剪500(103)"
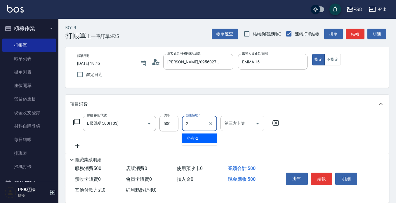
type input "小赤-2"
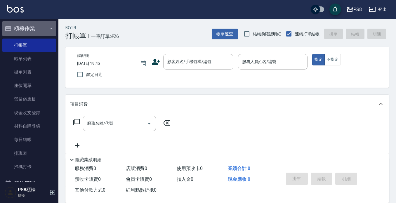
click at [41, 24] on button "櫃檯作業" at bounding box center [29, 28] width 54 height 15
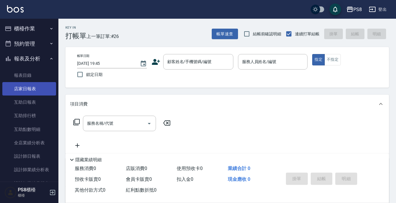
click at [24, 94] on link "店家日報表" at bounding box center [29, 88] width 54 height 13
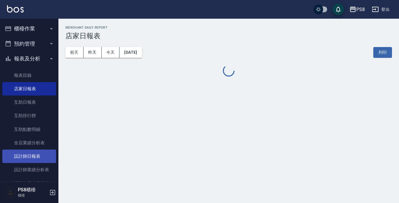
click at [30, 155] on link "設計師日報表" at bounding box center [29, 156] width 54 height 13
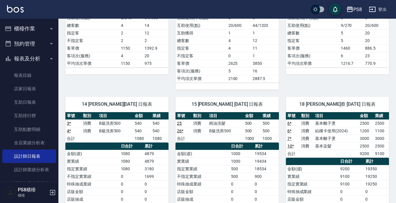
scroll to position [234, 0]
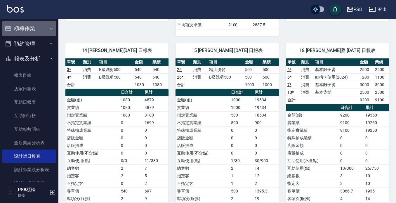
click at [30, 26] on button "櫃檯作業" at bounding box center [29, 28] width 54 height 15
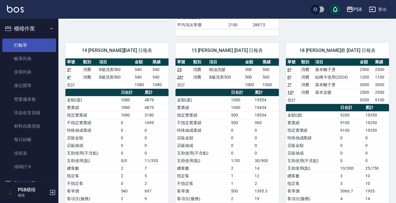
click at [29, 39] on link "打帳單" at bounding box center [29, 45] width 54 height 13
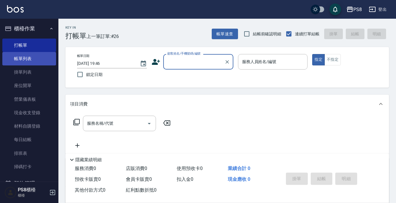
click at [36, 61] on link "帳單列表" at bounding box center [29, 58] width 54 height 13
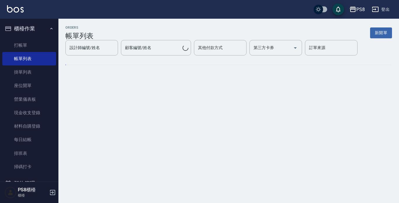
click at [93, 56] on div "設計師編號/姓名 設計師編號/姓名" at bounding box center [91, 47] width 53 height 15
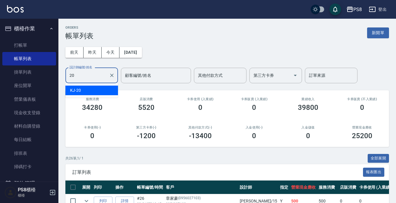
click at [100, 90] on div "KJ -20" at bounding box center [91, 91] width 53 height 10
type input "KJ-20"
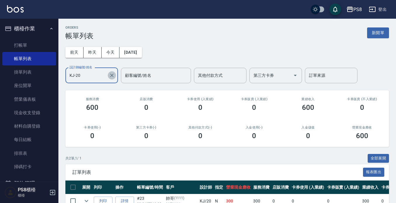
click at [111, 75] on icon "Clear" at bounding box center [112, 76] width 4 height 4
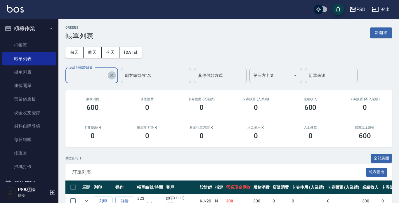
click at [107, 75] on input "設計師編號/姓名" at bounding box center [87, 75] width 39 height 10
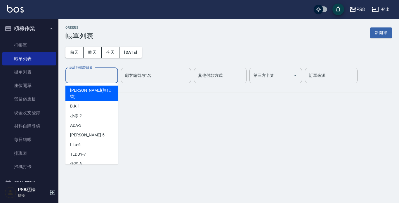
click at [111, 75] on input "設計師編號/姓名" at bounding box center [91, 75] width 47 height 10
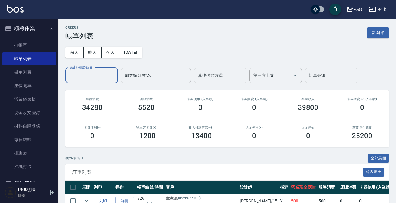
click at [96, 76] on input "設計師編號/姓名" at bounding box center [91, 75] width 47 height 10
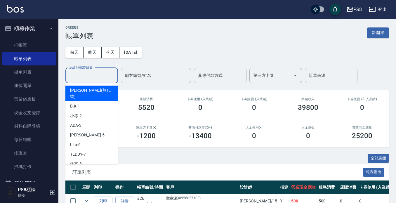
click at [105, 90] on div "林小美 (無代號)" at bounding box center [91, 94] width 53 height 16
type input "林小美(無代號)"
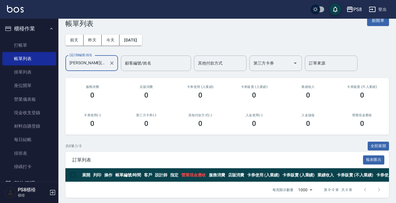
scroll to position [19, 0]
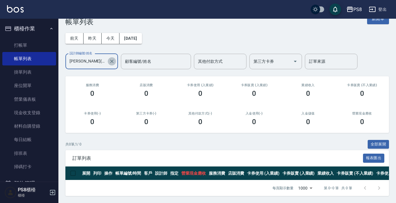
click at [113, 58] on icon "Clear" at bounding box center [112, 61] width 6 height 6
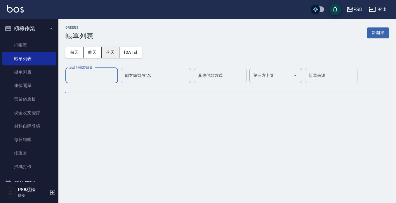
scroll to position [0, 0]
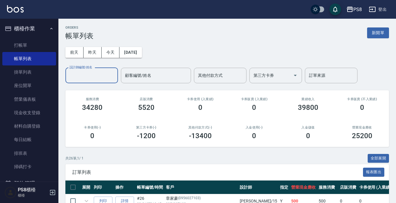
click at [101, 78] on input "設計師編號/姓名" at bounding box center [91, 75] width 47 height 10
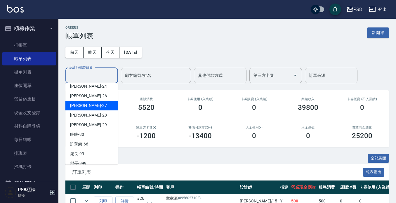
scroll to position [145, 0]
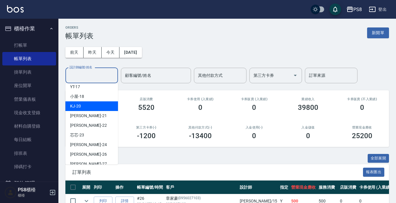
click at [190, 63] on div "前天 昨天 今天 2025/09/04 設計師編號/姓名 設計師編號/姓名 顧客編號/姓名 顧客編號/姓名 其他付款方式 其他付款方式 第三方卡券 第三方卡券…" at bounding box center [227, 61] width 324 height 43
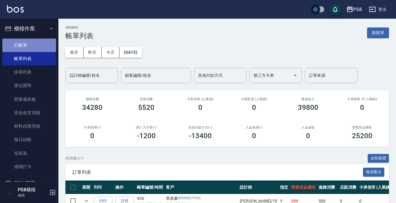
click at [33, 44] on link "打帳單" at bounding box center [29, 45] width 54 height 13
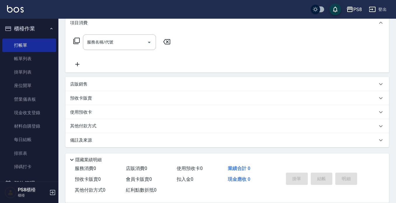
scroll to position [82, 0]
click at [118, 43] on input "服務名稱/代號" at bounding box center [115, 42] width 59 height 10
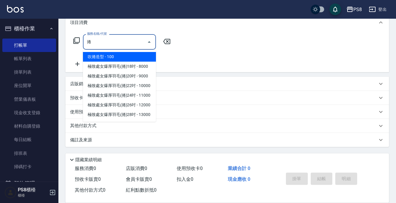
type input "捲"
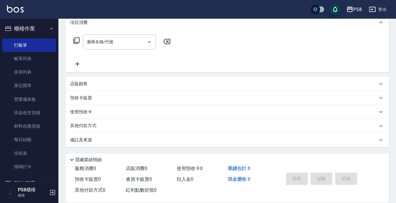
click at [207, 27] on div "項目消費" at bounding box center [227, 22] width 324 height 19
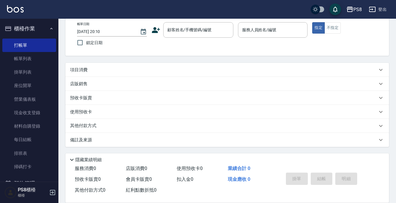
scroll to position [32, 0]
click at [33, 31] on button "櫃檯作業" at bounding box center [29, 28] width 54 height 15
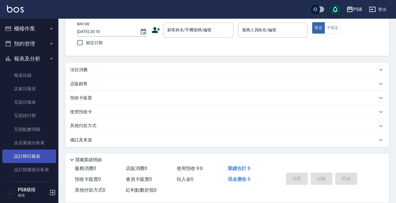
click at [43, 152] on link "設計師日報表" at bounding box center [29, 156] width 54 height 13
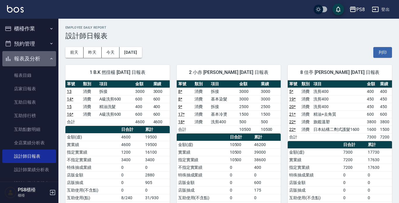
click at [49, 58] on icon "button" at bounding box center [51, 58] width 5 height 5
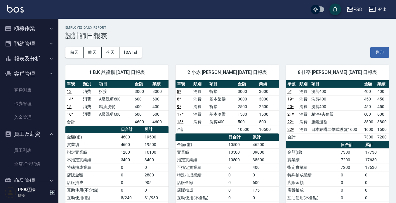
click at [42, 70] on button "客戶管理" at bounding box center [29, 73] width 54 height 15
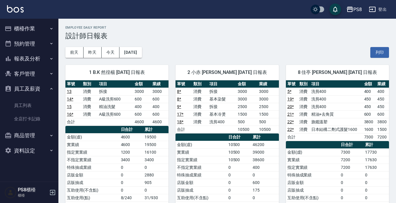
click at [41, 84] on button "員工及薪資" at bounding box center [29, 88] width 54 height 15
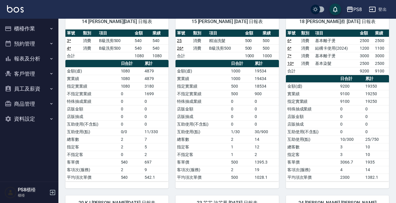
scroll to position [263, 0]
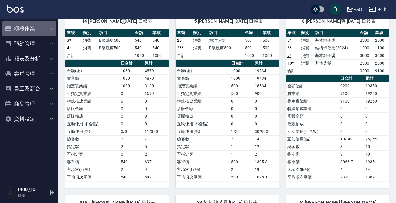
click at [23, 24] on button "櫃檯作業" at bounding box center [29, 28] width 54 height 15
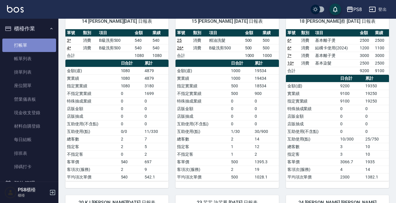
click at [30, 51] on link "打帳單" at bounding box center [29, 45] width 54 height 13
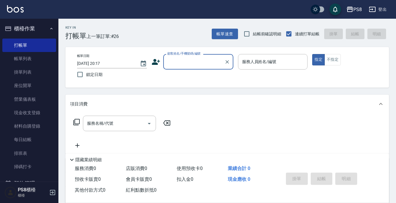
click at [170, 66] on input "顧客姓名/手機號碼/編號" at bounding box center [194, 62] width 56 height 10
type input "."
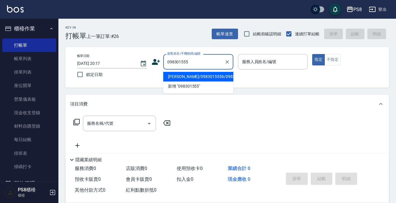
click at [184, 82] on li "[PERSON_NAME]/0983015556/0983015556" at bounding box center [198, 77] width 70 height 10
type input "[PERSON_NAME]/0983015556/0983015556"
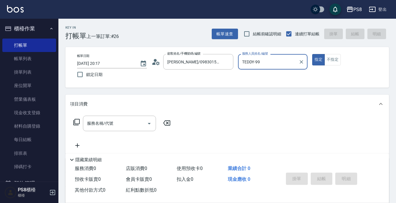
type input "TEDDY-99"
click at [313, 54] on button "指定" at bounding box center [319, 59] width 13 height 11
type button "true"
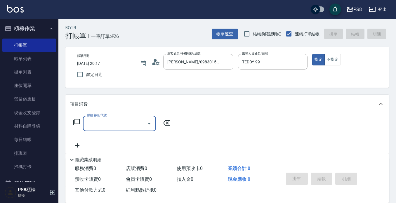
type input "TEDDY-9"
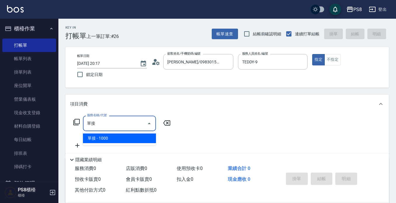
click at [148, 134] on span "單接 - 1000" at bounding box center [119, 139] width 73 height 10
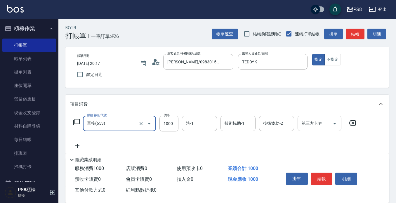
type input "單接(653)"
click at [158, 128] on div "服務名稱/代號 單接(653) 服務名稱/代號 價格 1000 價格 洗-1 洗-1 技術協助-1 技術協助-1 技術協助-2 技術協助-2 第三方卡券 第三…" at bounding box center [215, 124] width 290 height 16
click at [165, 125] on input "1000" at bounding box center [169, 124] width 19 height 16
type input "2000"
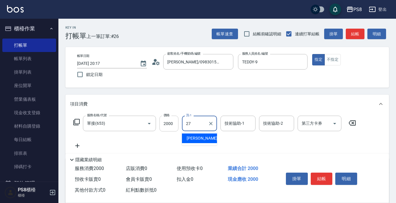
type input "[PERSON_NAME]-27"
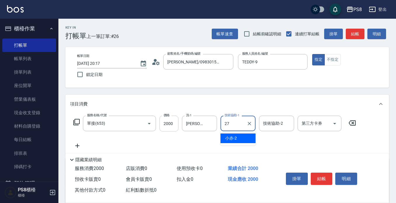
type input "[PERSON_NAME]-27"
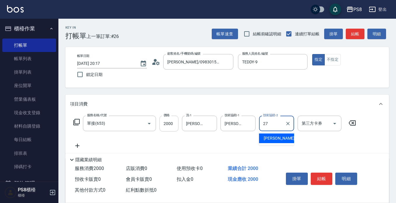
type input "[PERSON_NAME]-27"
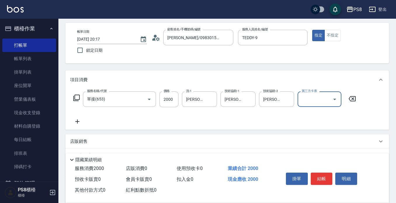
scroll to position [82, 0]
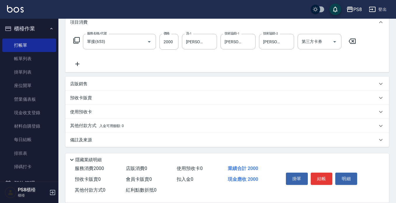
click at [78, 68] on div "服務名稱/代號 單接(653) 服務名稱/代號 價格 2000 價格 洗-1 Barry-27 洗-1 技術協助-1 Barry-27 技術協助-1 技術協助…" at bounding box center [227, 52] width 324 height 41
click at [78, 67] on icon at bounding box center [77, 64] width 15 height 7
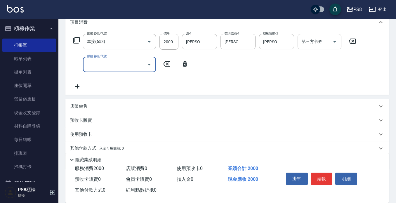
click at [98, 67] on input "服務名稱/代號" at bounding box center [115, 64] width 59 height 10
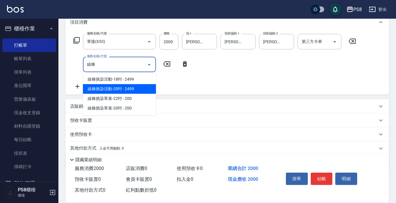
click at [116, 92] on span "線條挑染活動-20吋 - 2499" at bounding box center [119, 89] width 73 height 10
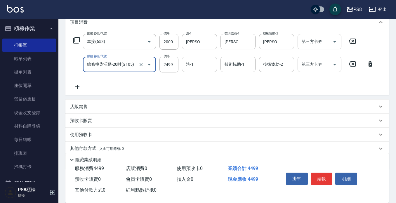
type input "線條挑染活動-20吋(G105)"
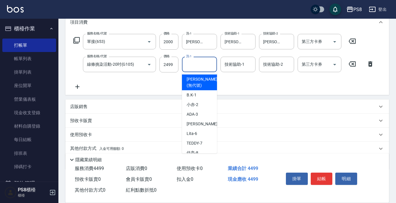
click at [213, 66] on input "洗-1" at bounding box center [200, 64] width 30 height 10
type input "[PERSON_NAME]-27"
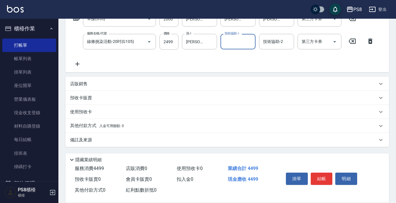
click at [175, 124] on div "其他付款方式 入金可用餘額: 0" at bounding box center [224, 126] width 308 height 6
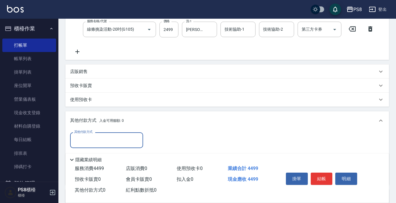
scroll to position [0, 0]
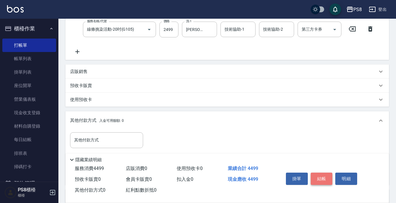
click at [318, 173] on button "結帳" at bounding box center [322, 179] width 22 height 12
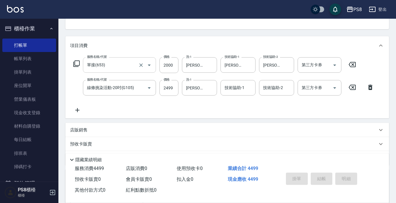
type input "2025/09/04 20:18"
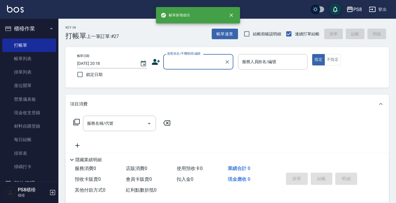
click at [186, 59] on input "顧客姓名/手機號碼/編號" at bounding box center [194, 62] width 56 height 10
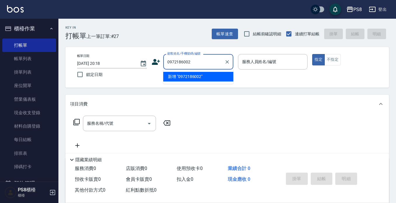
drag, startPoint x: 200, startPoint y: 61, endPoint x: 159, endPoint y: 61, distance: 41.5
click at [159, 61] on div "顧客姓名/手機號碼/編號 0972186002 顧客姓名/手機號碼/編號" at bounding box center [193, 61] width 82 height 15
type input "0972186002"
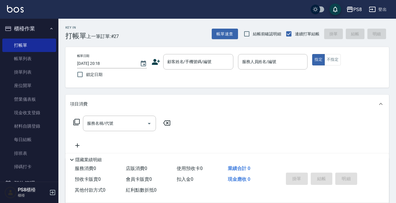
click at [159, 61] on icon at bounding box center [156, 62] width 8 height 6
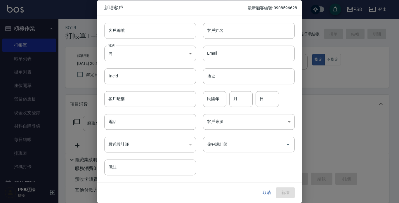
click at [137, 33] on input "客戶編號" at bounding box center [150, 31] width 92 height 16
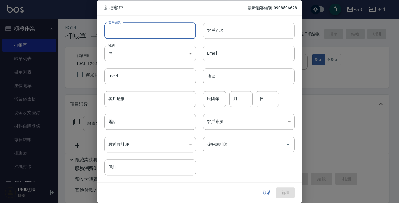
paste input "0972186002"
type input "0972186002"
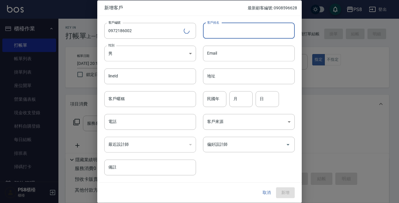
click at [268, 34] on input "客戶姓名" at bounding box center [249, 31] width 92 height 16
type input "黃紹紘"
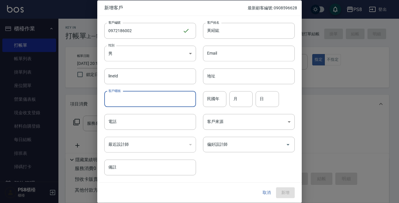
click at [162, 102] on input "客戶暱稱" at bounding box center [150, 99] width 92 height 16
click at [119, 115] on input "電話" at bounding box center [150, 122] width 92 height 16
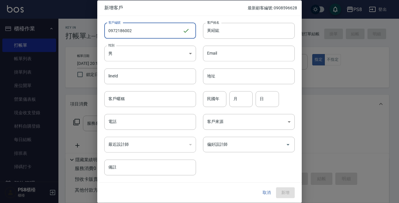
drag, startPoint x: 140, startPoint y: 27, endPoint x: 87, endPoint y: 29, distance: 52.7
click at [87, 29] on div "新增客戶 最新顧客編號: 0908596628 客戶編號 0972186002 ​ 客戶編號 客戶姓名 黃紹紘 客戶姓名 性別 男 MALE 性別 Email…" at bounding box center [199, 101] width 399 height 203
click at [130, 113] on div "電話 電話" at bounding box center [146, 118] width 99 height 23
click at [135, 119] on input "電話" at bounding box center [150, 122] width 92 height 16
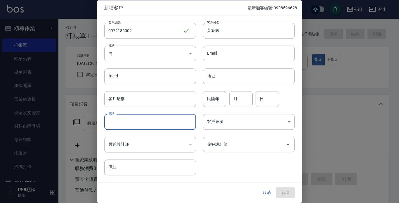
paste input "0972186002"
type input "0972186002"
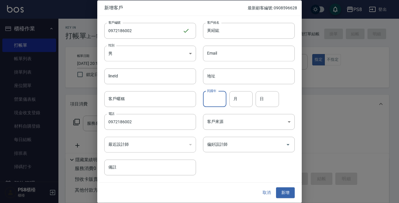
click at [213, 101] on input "民國年" at bounding box center [214, 99] width 23 height 16
drag, startPoint x: 213, startPoint y: 101, endPoint x: 178, endPoint y: 95, distance: 34.9
click at [178, 95] on div "客戶編號 0972186002 ​ 客戶編號 客戶姓名 黃紹紘 客戶姓名 性別 男 MALE 性別 Email Email lineId lineId 地址 …" at bounding box center [196, 96] width 198 height 160
type input "75"
type input "07"
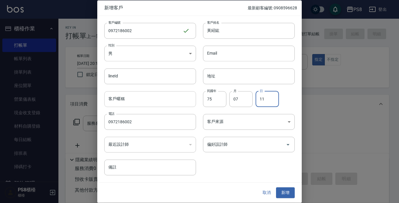
type input "11"
click at [221, 147] on input "偏好設計師" at bounding box center [245, 144] width 78 height 10
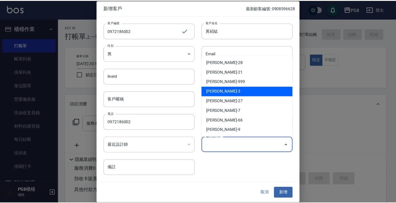
scroll to position [203, 0]
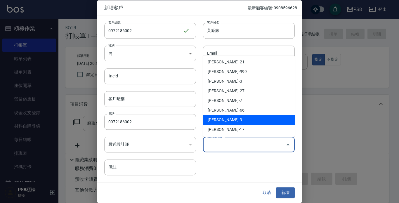
click at [225, 118] on li "施妃娟-9" at bounding box center [249, 120] width 92 height 10
type input "施妃娟"
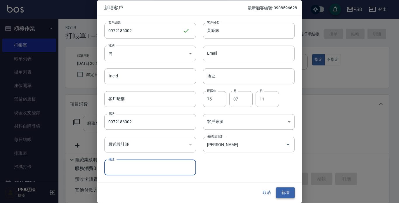
click at [283, 194] on button "新增" at bounding box center [285, 193] width 19 height 11
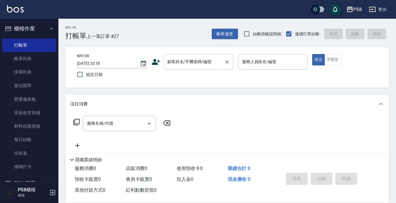
click at [191, 69] on div "顧客姓名/手機號碼/編號" at bounding box center [198, 61] width 70 height 15
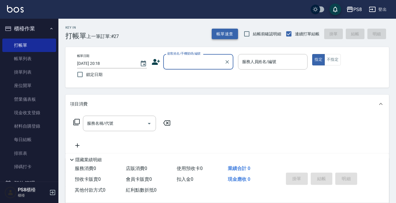
paste input "0972186002"
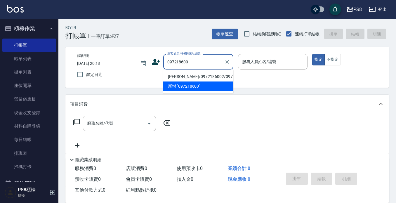
click at [221, 73] on li "[PERSON_NAME]/0972186002/0972186002" at bounding box center [198, 77] width 70 height 10
type input "[PERSON_NAME]/0972186002/0972186002"
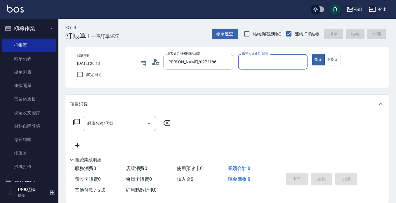
type input "TEDDY-9"
click at [313, 54] on button "指定" at bounding box center [319, 59] width 13 height 11
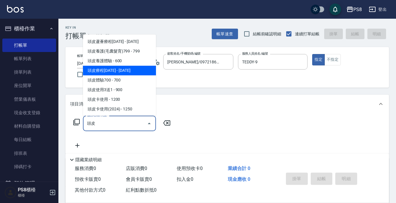
click at [113, 72] on span "頭皮療程[DATE] - [DATE]" at bounding box center [119, 71] width 73 height 10
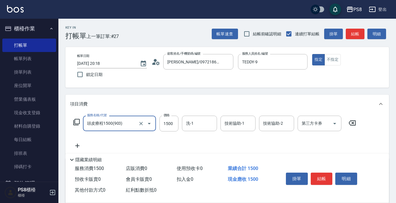
type input "頭皮療程1500(903)"
click at [80, 143] on icon at bounding box center [77, 145] width 15 height 7
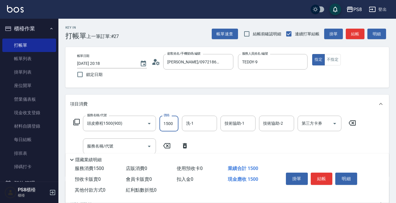
click at [168, 125] on input "1500" at bounding box center [169, 124] width 19 height 16
type input "1350"
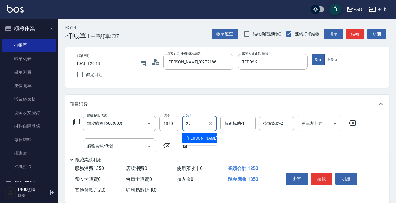
type input "[PERSON_NAME]-27"
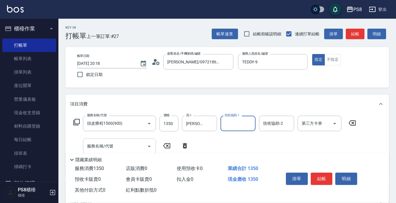
click at [128, 147] on input "服務名稱/代號" at bounding box center [115, 146] width 59 height 10
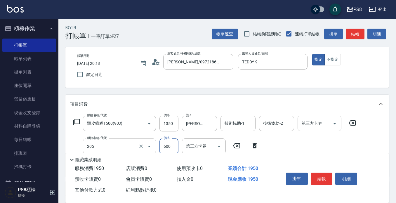
type input "A級洗剪600(205)"
type input "500"
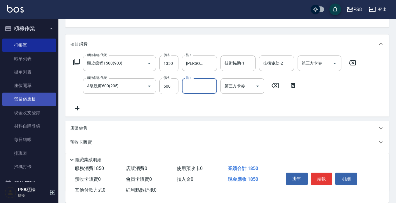
scroll to position [105, 0]
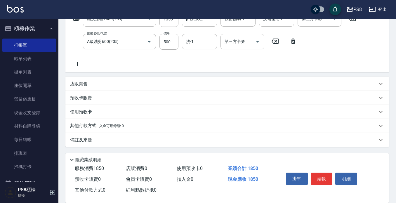
click at [111, 123] on p "其他付款方式 入金可用餘額: 0" at bounding box center [97, 126] width 54 height 6
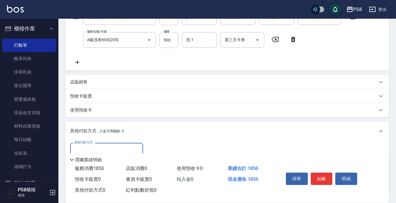
scroll to position [134, 0]
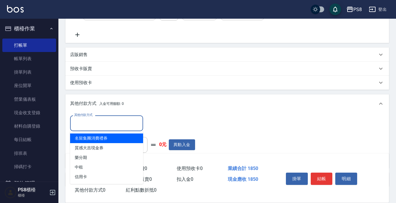
click at [108, 126] on input "其他付款方式" at bounding box center [107, 123] width 68 height 10
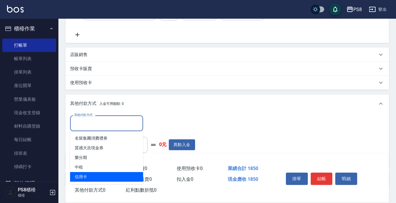
click at [114, 173] on span "信用卡" at bounding box center [106, 177] width 73 height 10
type input "信用卡"
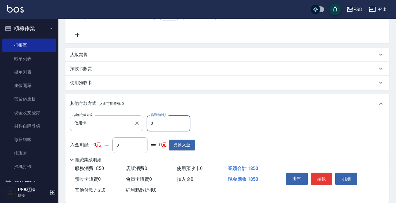
drag, startPoint x: 165, startPoint y: 124, endPoint x: 140, endPoint y: 120, distance: 24.9
click at [141, 121] on div "其他付款方式 信用卡 其他付款方式 信用卡金額 0 信用卡金額" at bounding box center [132, 123] width 125 height 16
type input "1850"
click at [324, 178] on button "結帳" at bounding box center [322, 179] width 22 height 12
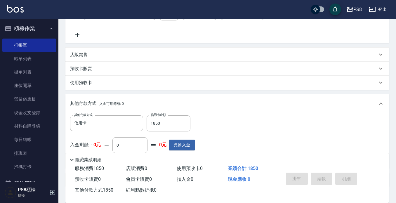
type input "2025/09/04 20:19"
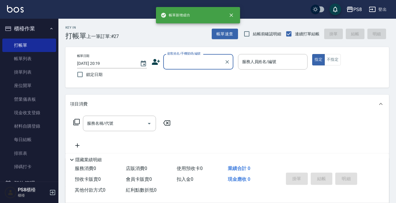
scroll to position [0, 0]
click at [191, 60] on input "顧客姓名/手機號碼/編號" at bounding box center [194, 62] width 56 height 10
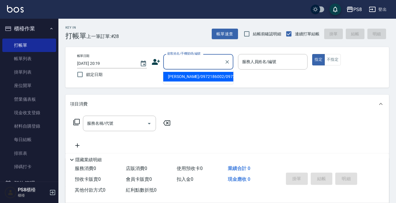
type input "ㄨ"
type input "鄰"
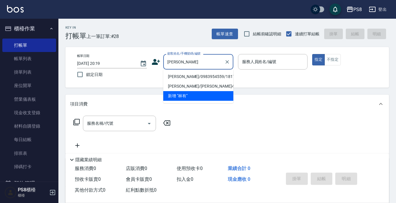
click at [191, 76] on li "[PERSON_NAME]/0983954559/18172" at bounding box center [198, 77] width 70 height 10
type input "[PERSON_NAME]/0983954559/18172"
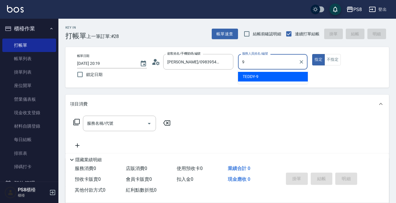
type input "TEDDY-9"
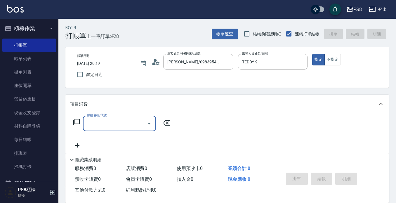
type input "2"
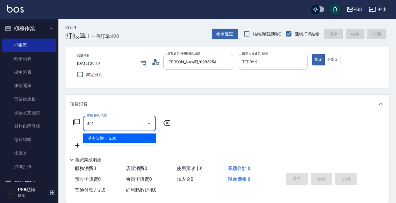
type input "基本染髮(401)"
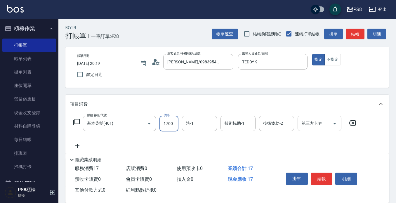
type input "1700"
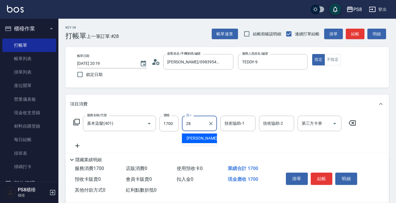
type input "姵蓁-28"
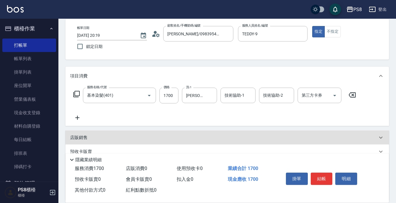
scroll to position [58, 0]
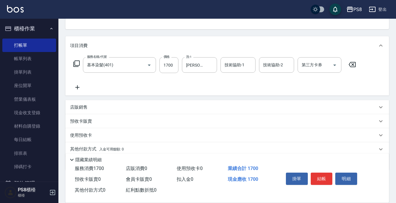
click at [99, 145] on div "其他付款方式 入金可用餘額: 0" at bounding box center [227, 149] width 324 height 14
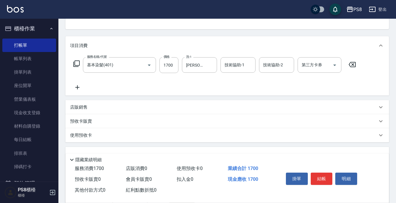
scroll to position [0, 0]
click at [96, 108] on div "店販銷售" at bounding box center [224, 107] width 308 height 6
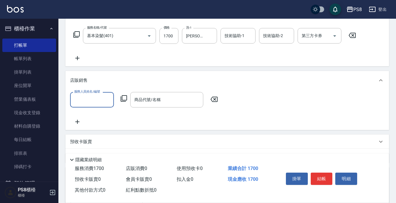
click at [98, 100] on input "服務人員姓名/編號" at bounding box center [92, 100] width 39 height 10
type input "TEDDY-9"
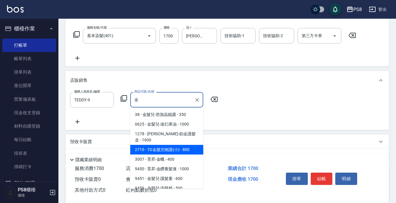
click at [159, 148] on span "2710 - TG金髮尤物護(小) - 800" at bounding box center [166, 150] width 73 height 10
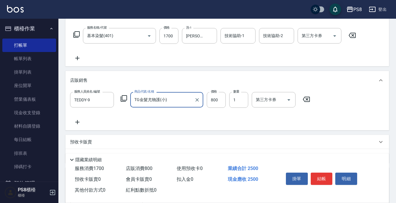
click at [170, 104] on input "TG金髮尤物護(小)" at bounding box center [162, 100] width 59 height 10
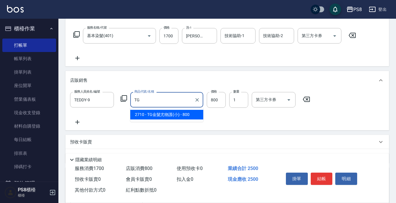
type input "T"
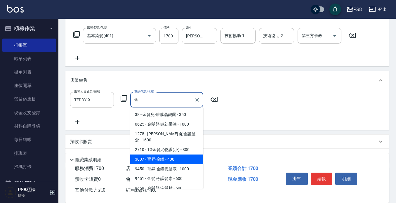
click at [176, 155] on span "3007 - 育昇-金蠟 - 400" at bounding box center [166, 160] width 73 height 10
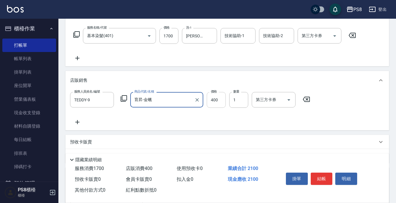
type input "育昇-金蠟"
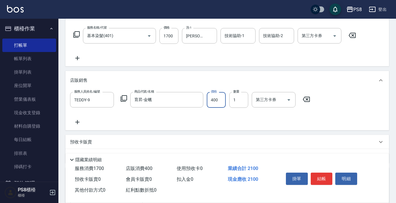
click at [212, 101] on input "400" at bounding box center [216, 100] width 19 height 16
type input "360"
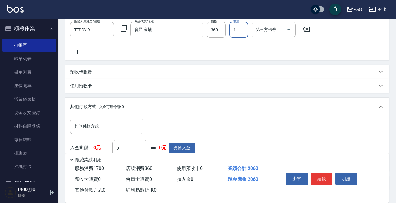
scroll to position [201, 0]
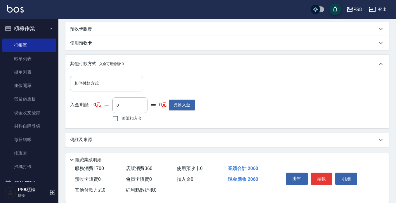
click at [103, 81] on input "其他付款方式" at bounding box center [107, 83] width 68 height 10
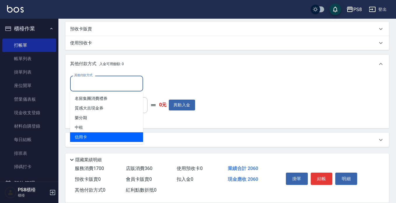
click at [108, 136] on span "信用卡" at bounding box center [106, 137] width 73 height 10
type input "信用卡"
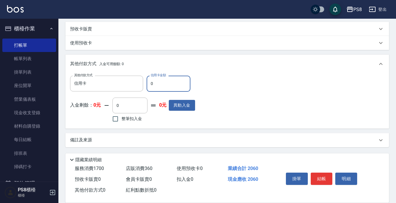
click at [160, 87] on input "0" at bounding box center [169, 84] width 44 height 16
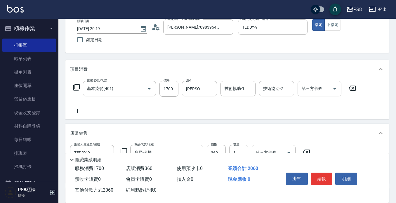
scroll to position [0, 0]
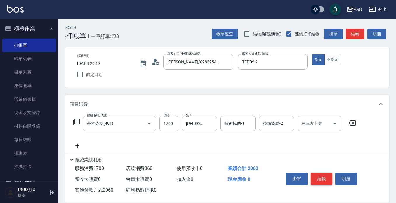
type input "2060"
click at [319, 173] on button "結帳" at bounding box center [322, 179] width 22 height 12
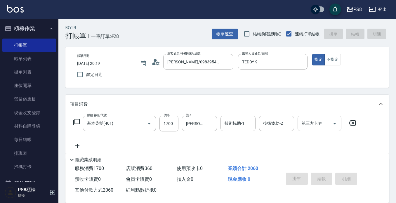
type input "2025/09/04 20:20"
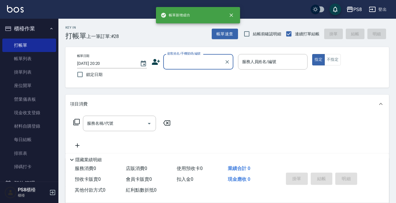
click at [218, 62] on input "顧客姓名/手機號碼/編號" at bounding box center [194, 62] width 56 height 10
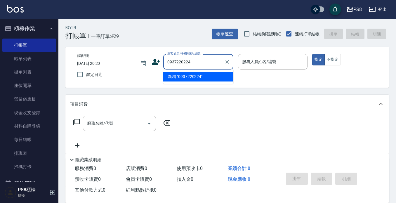
drag, startPoint x: 218, startPoint y: 62, endPoint x: 168, endPoint y: 60, distance: 50.6
click at [168, 60] on input "0937220224" at bounding box center [194, 62] width 56 height 10
type input "0937220224"
click at [157, 61] on icon at bounding box center [156, 62] width 8 height 6
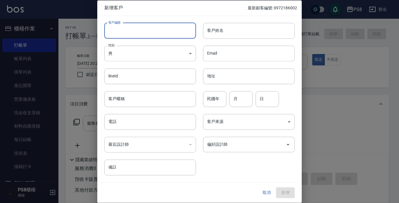
click at [159, 34] on input "客戶編號" at bounding box center [150, 31] width 92 height 16
paste input "0937220224"
type input "0937220224"
click at [204, 27] on div "客戶姓名 客戶姓名" at bounding box center [245, 27] width 99 height 23
click at [209, 27] on input "客戶姓名" at bounding box center [249, 31] width 92 height 16
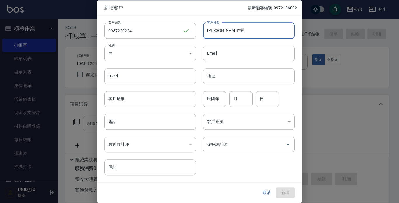
type input "郭?靈"
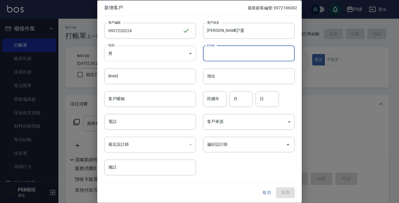
click at [163, 56] on body "PS8 登出 櫃檯作業 打帳單 帳單列表 掛單列表 座位開單 營業儀表板 現金收支登錄 材料自購登錄 每日結帳 排班表 掃碼打卡 預約管理 預約管理 單日預約…" at bounding box center [199, 142] width 399 height 285
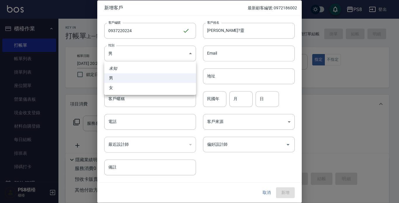
click at [146, 82] on li "男" at bounding box center [150, 78] width 92 height 10
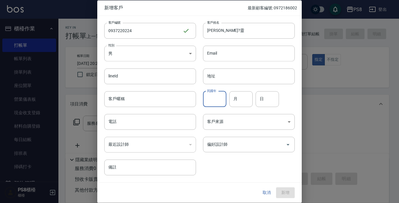
click at [221, 100] on input "民國年" at bounding box center [214, 99] width 23 height 16
type input "9"
type input "73"
type input "11"
type input "08"
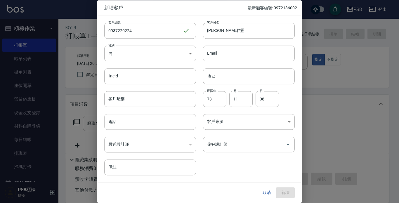
click at [140, 125] on input "電話" at bounding box center [150, 122] width 92 height 16
paste input "0937220224"
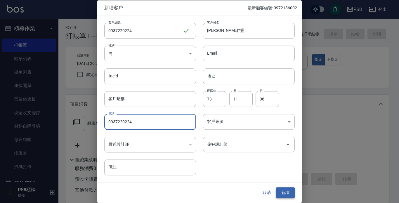
type input "0937220224"
click at [287, 188] on button "新增" at bounding box center [285, 193] width 19 height 11
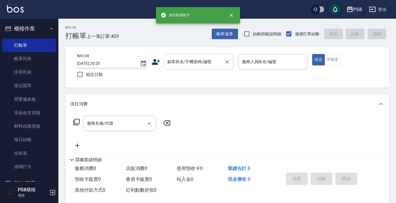
click at [194, 69] on div "顧客姓名/手機號碼/編號" at bounding box center [198, 61] width 70 height 15
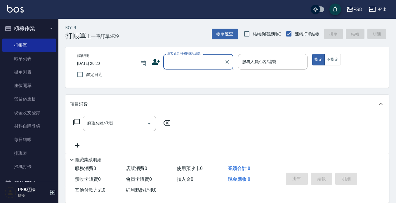
paste input "0937220224"
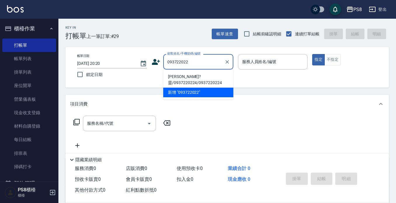
click at [192, 76] on li "郭?靈/0937220224/0937220224" at bounding box center [198, 80] width 70 height 16
type input "郭?靈/0937220224/0937220224"
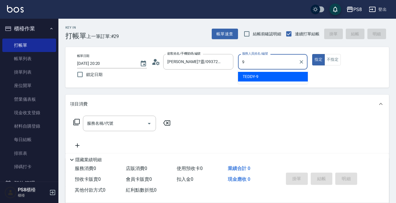
type input "TEDDY-9"
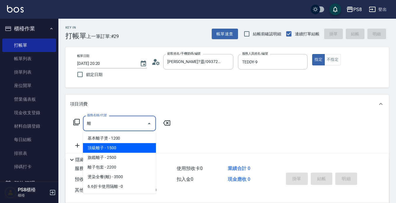
click at [138, 149] on span "頂級離子 - 1500" at bounding box center [119, 148] width 73 height 10
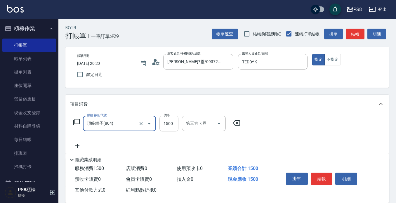
type input "頂級離子(804)"
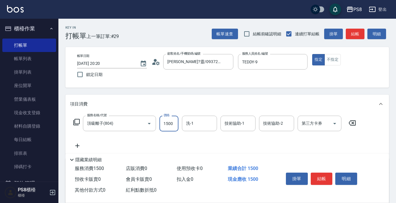
click at [164, 128] on input "1500" at bounding box center [169, 124] width 19 height 16
type input "2099"
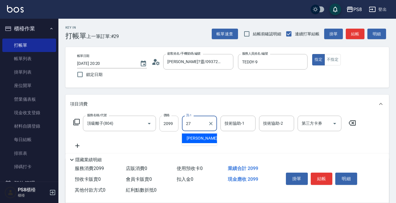
type input "Barry-27"
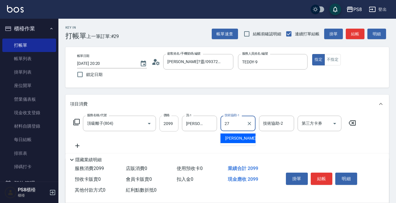
type input "Barry-27"
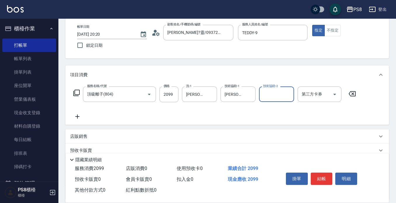
scroll to position [82, 0]
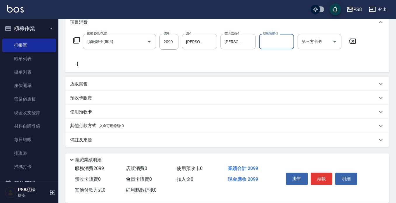
click at [102, 125] on span "入金可用餘額: 0" at bounding box center [111, 126] width 25 height 4
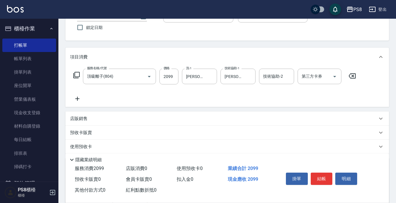
scroll to position [0, 0]
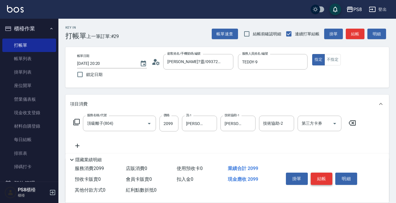
click at [327, 173] on button "結帳" at bounding box center [322, 179] width 22 height 12
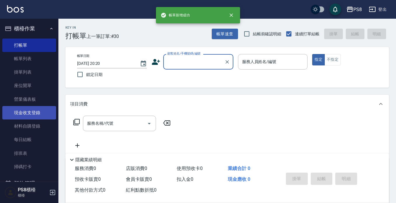
drag, startPoint x: 33, startPoint y: 116, endPoint x: 50, endPoint y: 114, distance: 17.3
click at [33, 116] on link "現金收支登錄" at bounding box center [29, 112] width 54 height 13
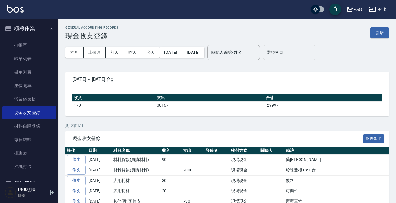
click at [388, 38] on button "新增" at bounding box center [380, 32] width 19 height 11
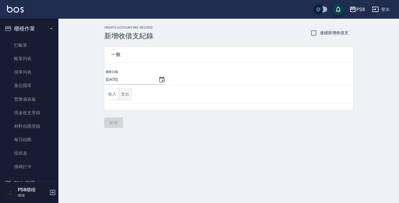
click at [127, 99] on button "支出" at bounding box center [125, 94] width 13 height 12
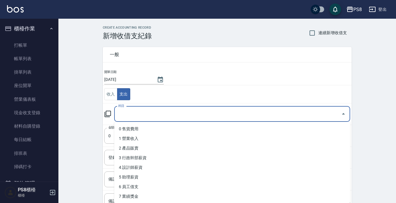
click at [134, 110] on input "科目" at bounding box center [228, 114] width 222 height 10
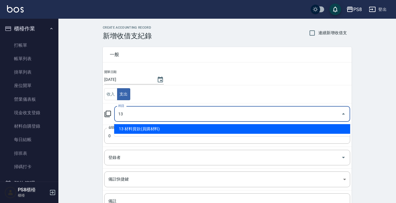
click at [136, 126] on li "13 材料貨款(員購材料)" at bounding box center [232, 129] width 236 height 10
type input "13 材料貨款(員購材料)"
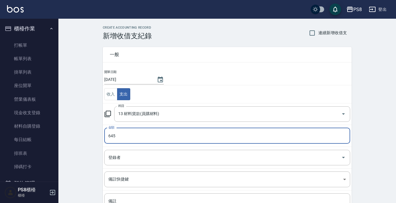
type input "645"
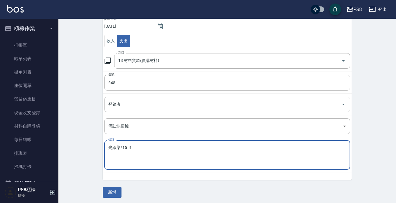
scroll to position [55, 0]
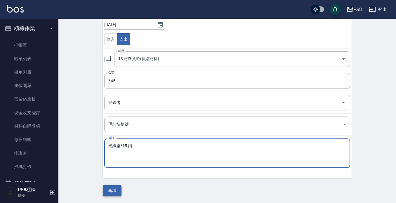
type textarea "光線染*15 娟"
click at [111, 188] on button "新增" at bounding box center [112, 190] width 19 height 11
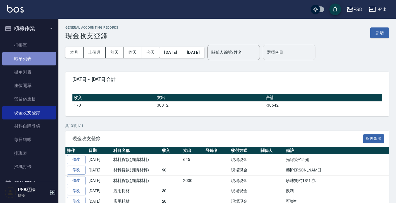
click at [37, 57] on link "帳單列表" at bounding box center [29, 58] width 54 height 13
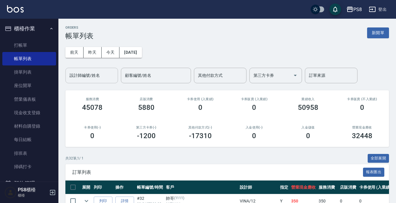
click at [84, 71] on input "設計師編號/姓名" at bounding box center [91, 75] width 47 height 10
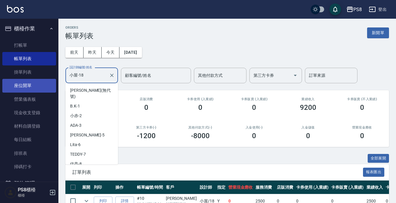
scroll to position [75, 0]
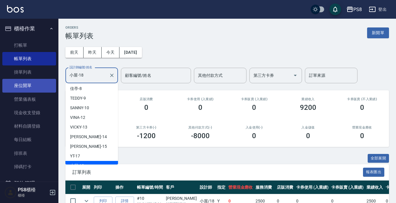
drag, startPoint x: 84, startPoint y: 75, endPoint x: 52, endPoint y: 79, distance: 32.7
click at [52, 79] on div "PS8 登出 櫃檯作業 打帳單 帳單列表 掛單列表 座位開單 營業儀表板 現金收支登錄 材料自購登錄 每日結帳 排班表 掃碼打卡 預約管理 預約管理 單日預約…" at bounding box center [198, 129] width 396 height 259
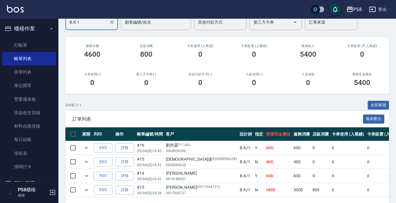
scroll to position [17, 0]
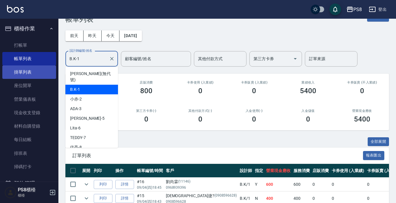
drag, startPoint x: 97, startPoint y: 58, endPoint x: 45, endPoint y: 71, distance: 53.3
click at [45, 71] on div "PS8 登出 櫃檯作業 打帳單 帳單列表 掛單列表 座位開單 營業儀表板 現金收支登錄 材料自購登錄 每日結帳 排班表 掃碼打卡 預約管理 預約管理 單日預約…" at bounding box center [198, 119] width 396 height 273
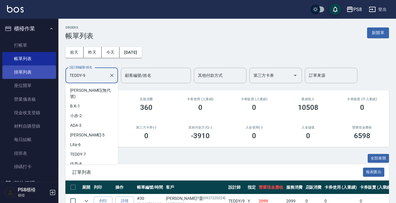
scroll to position [8, 0]
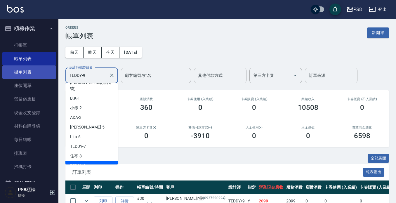
drag, startPoint x: 97, startPoint y: 73, endPoint x: 35, endPoint y: 78, distance: 62.2
click at [35, 78] on div "PS8 登出 櫃檯作業 打帳單 帳單列表 掛單列表 座位開單 營業儀表板 現金收支登錄 材料自購登錄 每日結帳 排班表 掃碼打卡 預約管理 預約管理 單日預約…" at bounding box center [198, 136] width 396 height 273
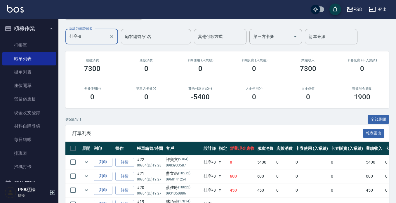
scroll to position [0, 0]
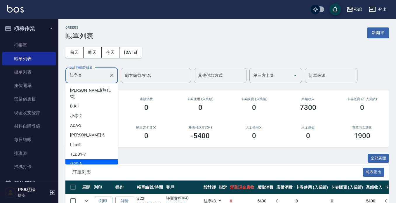
drag, startPoint x: 96, startPoint y: 73, endPoint x: 60, endPoint y: 75, distance: 35.8
click at [60, 75] on div "ORDERS 帳單列表 新開單 前天 昨天 今天 2025/09/04 設計師編號/姓名 佳亭-8 設計師編號/姓名 顧客編號/姓名 顧客編號/姓名 其他付款…" at bounding box center [227, 153] width 338 height 269
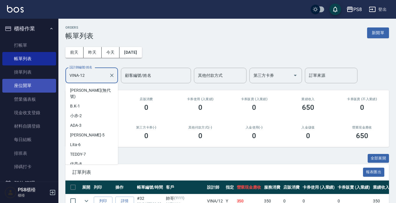
scroll to position [27, 0]
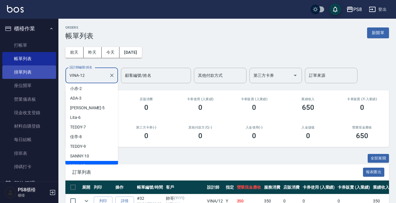
drag, startPoint x: 88, startPoint y: 80, endPoint x: 33, endPoint y: 78, distance: 55.0
click at [34, 79] on div "PS8 登出 櫃檯作業 打帳單 帳單列表 掛單列表 座位開單 營業儀表板 現金收支登錄 材料自購登錄 每日結帳 排班表 掃碼打卡 預約管理 預約管理 單日預約…" at bounding box center [198, 122] width 396 height 245
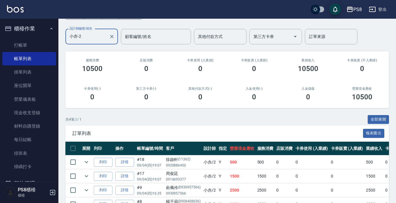
scroll to position [0, 0]
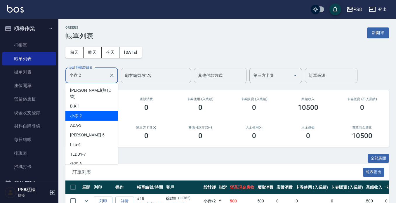
drag, startPoint x: 95, startPoint y: 75, endPoint x: 57, endPoint y: 79, distance: 38.2
click at [57, 80] on div "PS8 登出 櫃檯作業 打帳單 帳單列表 掛單列表 座位開單 營業儀表板 現金收支登錄 材料自購登錄 每日結帳 排班表 掃碼打卡 預約管理 預約管理 單日預約…" at bounding box center [198, 136] width 396 height 273
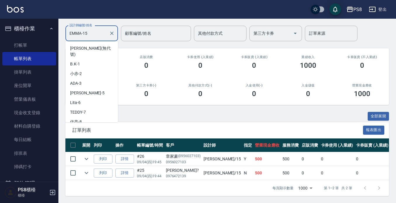
scroll to position [56, 0]
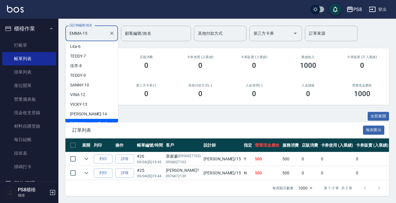
drag, startPoint x: 86, startPoint y: 33, endPoint x: 44, endPoint y: 33, distance: 42.4
click at [44, 33] on div "PS8 登出 櫃檯作業 打帳單 帳單列表 掛單列表 座位開單 營業儀表板 現金收支登錄 材料自購登錄 每日結帳 排班表 掃碼打卡 預約管理 預約管理 單日預約…" at bounding box center [198, 80] width 396 height 245
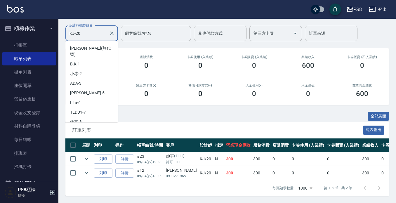
scroll to position [85, 0]
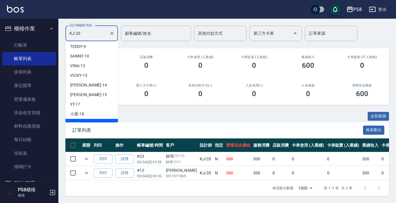
drag, startPoint x: 90, startPoint y: 30, endPoint x: 24, endPoint y: 32, distance: 66.4
click at [25, 32] on div "PS8 登出 櫃檯作業 打帳單 帳單列表 掛單列表 座位開單 營業儀表板 現金收支登錄 材料自購登錄 每日結帳 排班表 掃碼打卡 預約管理 預約管理 單日預約…" at bounding box center [198, 80] width 396 height 245
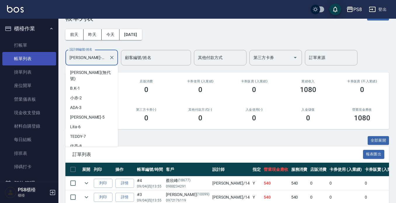
scroll to position [46, 0]
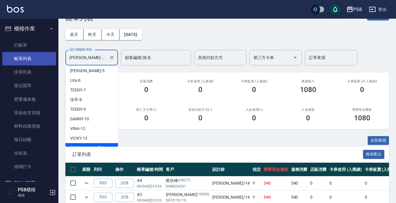
drag, startPoint x: 87, startPoint y: 58, endPoint x: 33, endPoint y: 58, distance: 54.1
click at [35, 61] on div "PS8 登出 櫃檯作業 打帳單 帳單列表 掛單列表 座位開單 營業儀表板 現金收支登錄 材料自購登錄 每日結帳 排班表 掃碼打卡 預約管理 預約管理 單日預約…" at bounding box center [198, 104] width 396 height 245
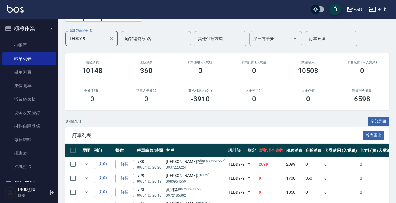
scroll to position [75, 0]
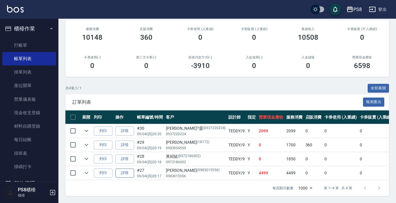
type input "TEDDY-9"
click at [125, 169] on link "詳情" at bounding box center [124, 173] width 19 height 9
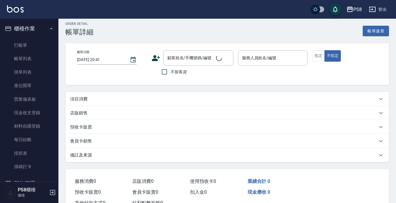
scroll to position [26, 0]
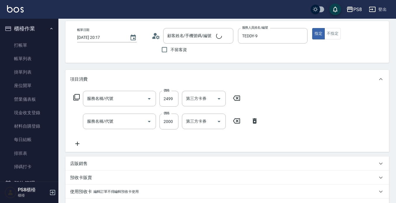
type input "2025/09/04 20:17"
type input "TEDDY-9"
type input "線條挑染活動-20吋(G105)"
type input "單接(653)"
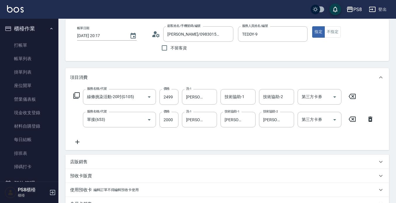
scroll to position [127, 0]
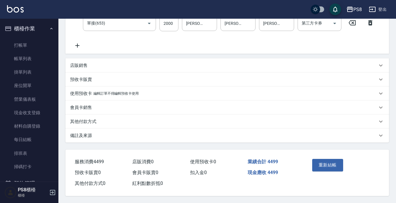
type input "鄭羽伶/0983015556/0983015556"
click at [98, 119] on div "其他付款方式" at bounding box center [224, 122] width 308 height 6
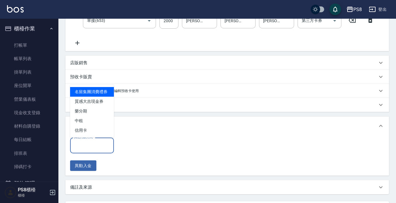
click at [100, 141] on input "其他付款方式" at bounding box center [92, 145] width 39 height 10
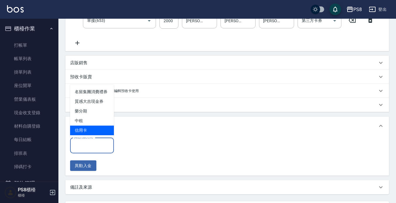
click at [90, 129] on span "信用卡" at bounding box center [92, 131] width 44 height 10
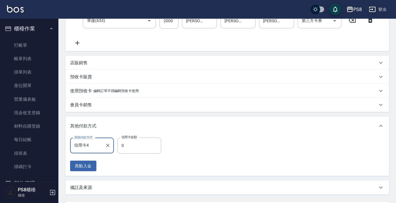
type input "信用卡"
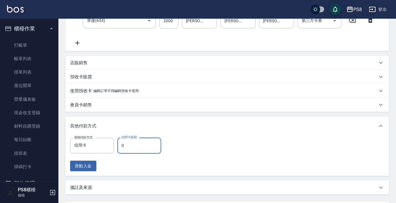
click at [135, 141] on input "0" at bounding box center [140, 146] width 44 height 16
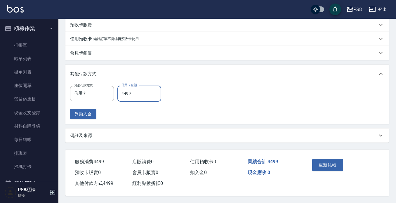
scroll to position [182, 0]
type input "4499"
click at [337, 159] on button "重新結帳" at bounding box center [328, 165] width 31 height 12
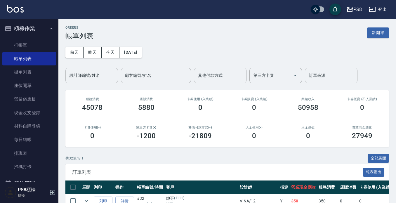
click at [88, 78] on input "設計師編號/姓名" at bounding box center [91, 75] width 47 height 10
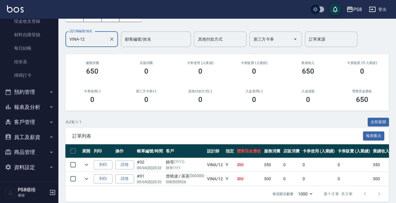
scroll to position [47, 0]
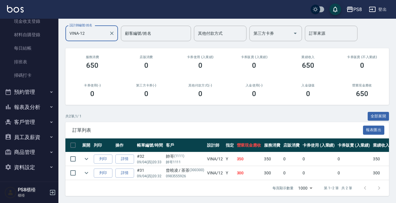
type input "VINA-12"
click at [37, 114] on button "報表及分析" at bounding box center [29, 107] width 54 height 15
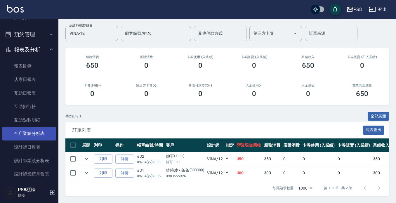
scroll to position [150, 0]
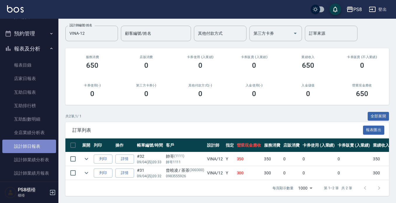
click at [44, 148] on link "設計師日報表" at bounding box center [29, 146] width 54 height 13
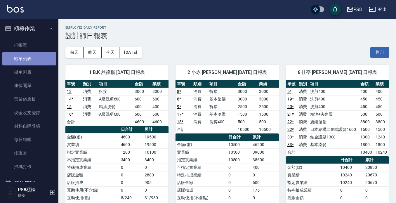
drag, startPoint x: 31, startPoint y: 58, endPoint x: 35, endPoint y: 57, distance: 4.2
click at [31, 58] on link "帳單列表" at bounding box center [29, 58] width 54 height 13
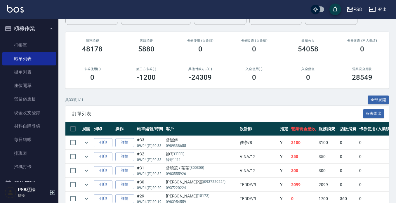
scroll to position [117, 0]
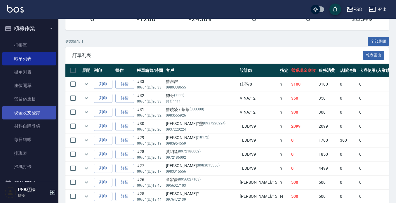
click at [37, 115] on link "現金收支登錄" at bounding box center [29, 112] width 54 height 13
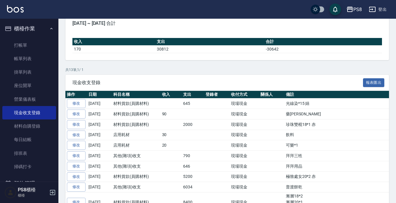
scroll to position [58, 0]
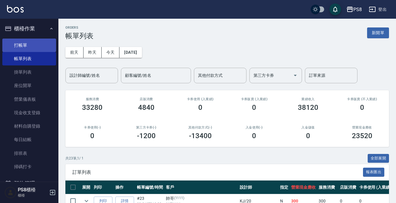
scroll to position [234, 0]
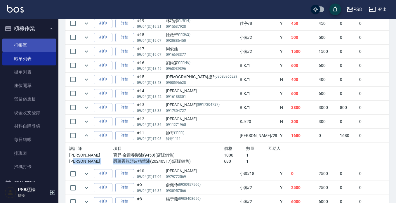
click at [25, 47] on link "打帳單" at bounding box center [29, 45] width 54 height 13
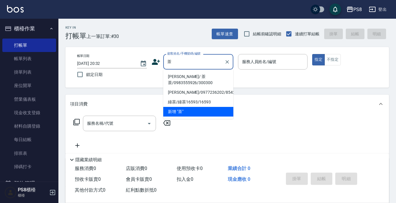
click at [190, 76] on li "[PERSON_NAME]/ 茶茶/0983555926/300300" at bounding box center [198, 80] width 70 height 16
type input "[PERSON_NAME]/ 茶茶/0983555926/300300"
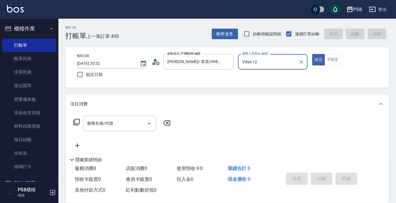
type input "VINA-12"
click at [313, 54] on button "指定" at bounding box center [319, 59] width 13 height 11
type button "true"
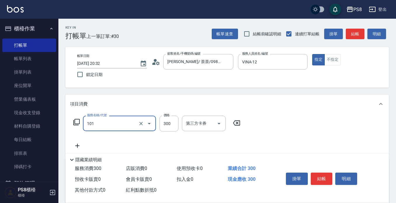
type input "洗髮(101)"
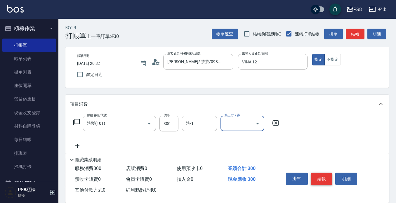
click at [323, 176] on button "結帳" at bounding box center [322, 179] width 22 height 12
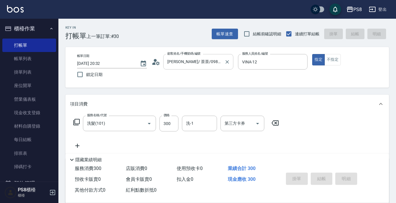
type input "[DATE] 20:33"
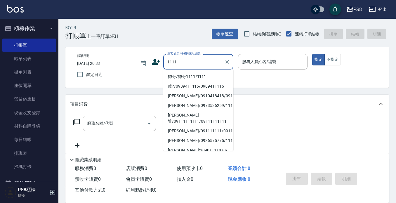
type input "帥哥/帥哥1111/1111"
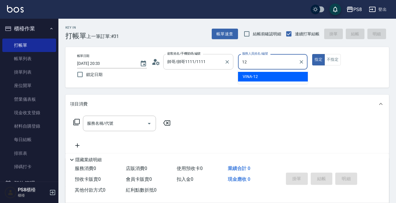
type input "VINA-12"
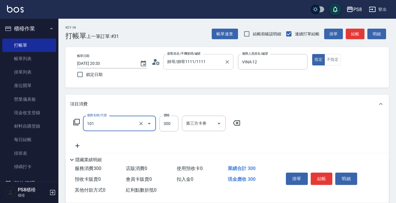
type input "洗髮(101)"
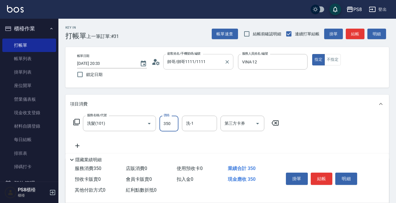
type input "350"
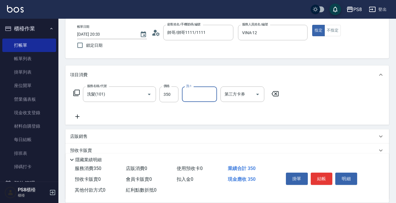
scroll to position [82, 0]
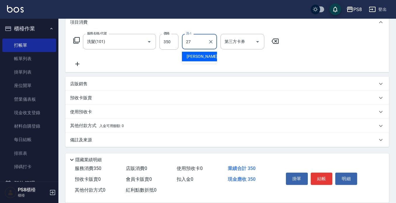
type input "Barry-27"
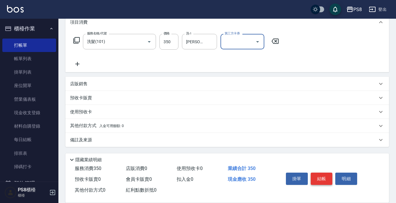
click at [318, 173] on button "結帳" at bounding box center [322, 179] width 22 height 12
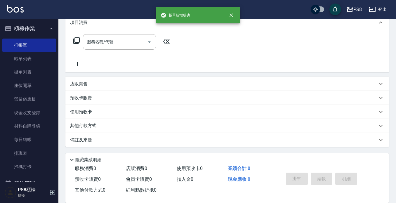
scroll to position [0, 0]
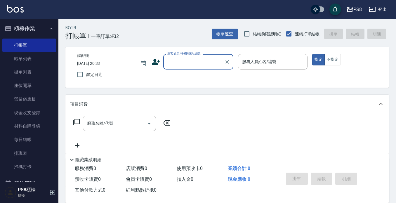
type input "0"
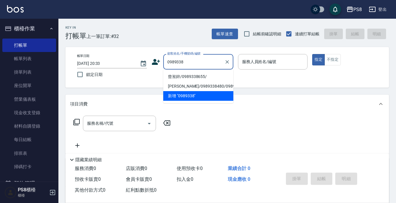
click at [190, 77] on li "曾渱鋅/0989338655/" at bounding box center [198, 77] width 70 height 10
type input "曾渱鋅/0989338655/"
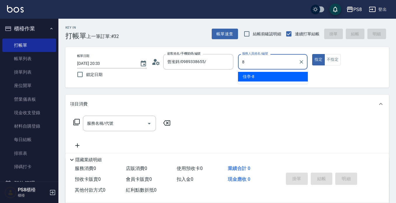
type input "佳亭-8"
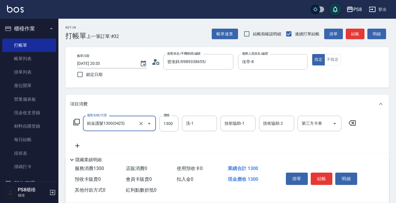
type input "鉑金護髮1300(0425)"
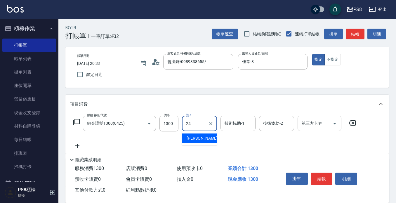
type input "婷婷-24"
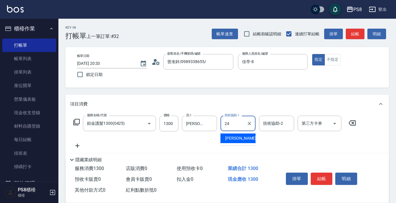
type input "婷婷-24"
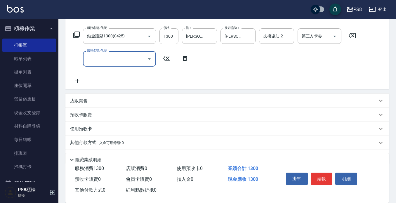
scroll to position [88, 0]
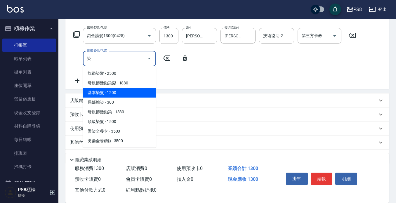
click at [130, 89] on span "基本染髮 - 1200" at bounding box center [119, 93] width 73 height 10
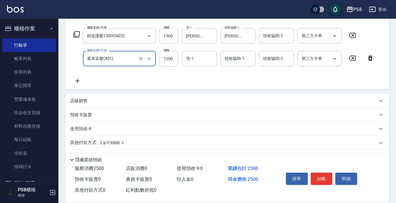
type input "基本染髮(401)"
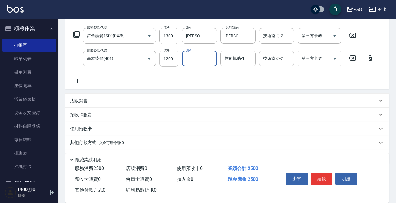
click at [169, 58] on input "1200" at bounding box center [169, 59] width 19 height 16
type input "1800"
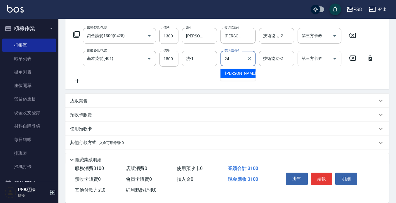
type input "婷婷-24"
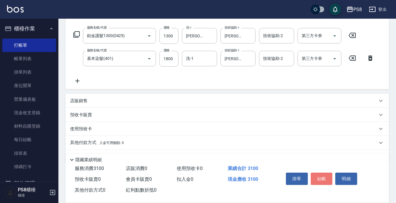
click at [320, 175] on button "結帳" at bounding box center [322, 179] width 22 height 12
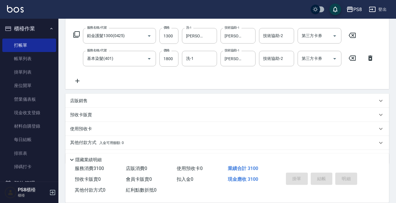
type input "2025/09/04 20:44"
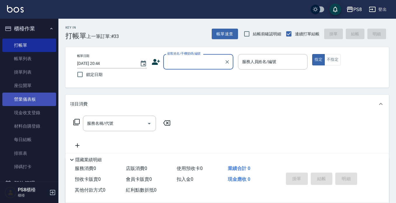
scroll to position [92, 0]
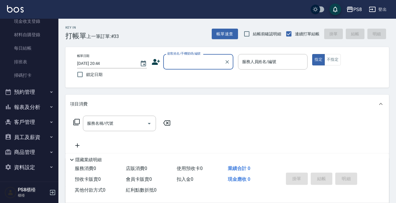
click at [39, 106] on button "報表及分析" at bounding box center [29, 107] width 54 height 15
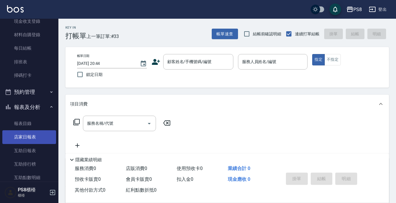
click at [37, 135] on link "店家日報表" at bounding box center [29, 136] width 54 height 13
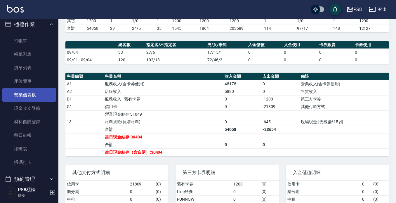
scroll to position [4, 0]
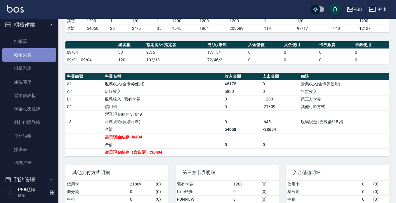
click at [37, 51] on link "帳單列表" at bounding box center [29, 54] width 54 height 13
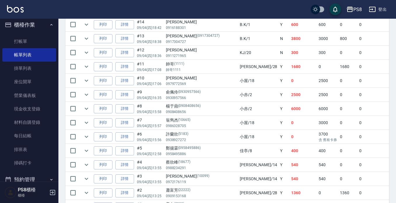
scroll to position [394, 0]
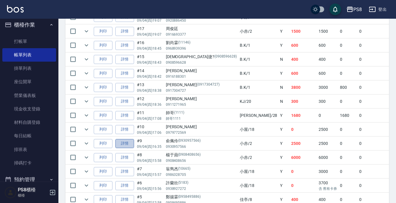
click at [120, 145] on link "詳情" at bounding box center [124, 143] width 19 height 9
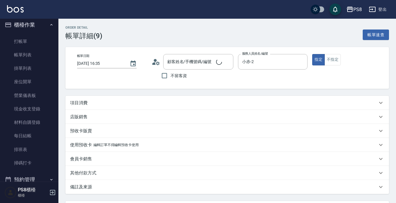
type input "2025/09/04 16:35"
type input "小赤-2"
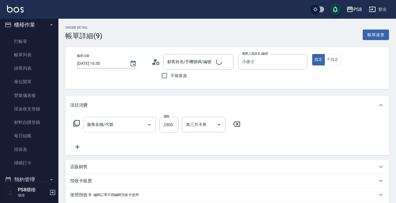
type input "俞佩伶/0930957566/0930957566"
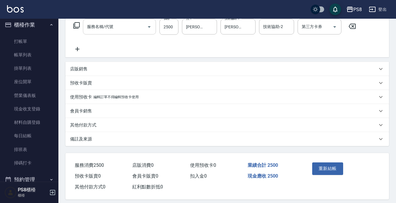
scroll to position [104, 0]
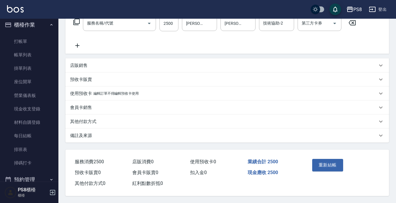
type input "拆接(655)"
click at [97, 119] on div "其他付款方式" at bounding box center [224, 122] width 308 height 6
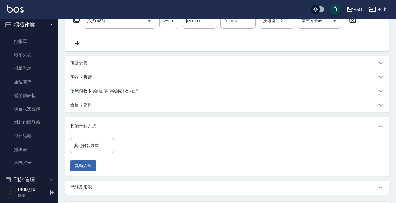
click at [104, 142] on input "其他付款方式" at bounding box center [92, 146] width 39 height 10
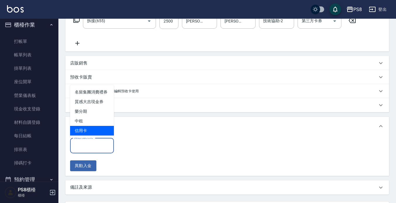
click at [100, 129] on span "信用卡" at bounding box center [92, 131] width 44 height 10
type input "信用卡"
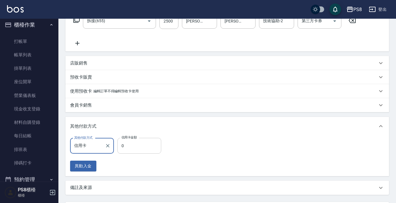
click at [145, 144] on input "0" at bounding box center [140, 146] width 44 height 16
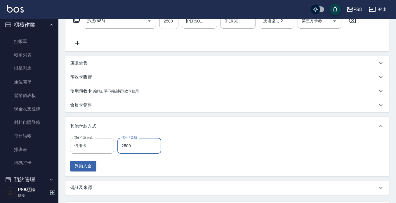
scroll to position [159, 0]
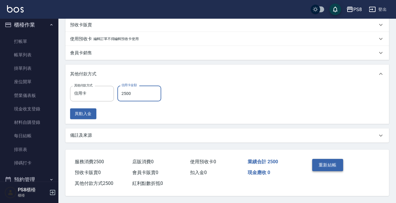
type input "2500"
click at [329, 163] on button "重新結帳" at bounding box center [328, 165] width 31 height 12
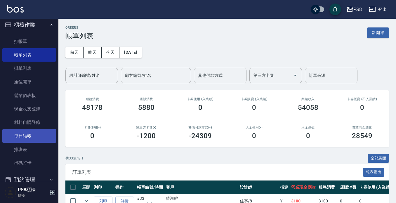
scroll to position [121, 0]
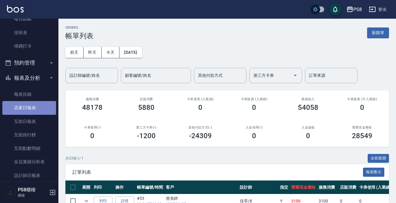
click at [32, 110] on link "店家日報表" at bounding box center [29, 107] width 54 height 13
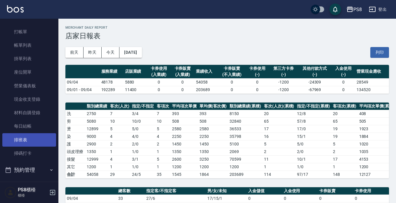
scroll to position [4, 0]
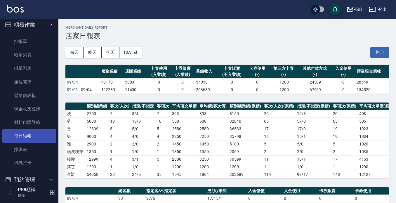
click at [38, 134] on link "每日結帳" at bounding box center [29, 135] width 54 height 13
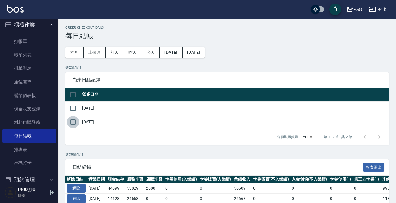
click at [73, 122] on input "checkbox" at bounding box center [73, 122] width 12 height 12
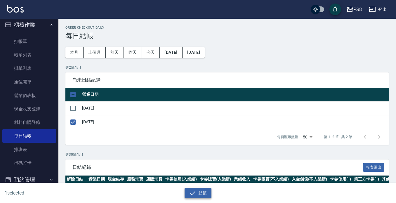
click at [203, 195] on button "結帳" at bounding box center [198, 193] width 27 height 11
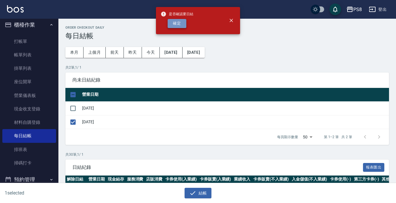
click at [182, 24] on button "確定" at bounding box center [177, 23] width 19 height 9
checkbox input "false"
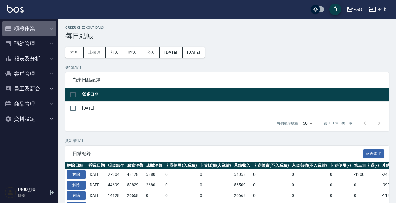
click at [37, 29] on button "櫃檯作業" at bounding box center [29, 28] width 54 height 15
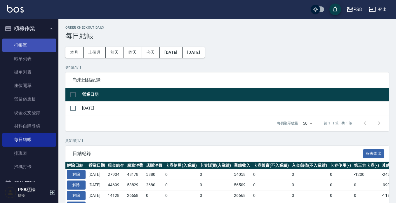
click at [42, 48] on link "打帳單" at bounding box center [29, 45] width 54 height 13
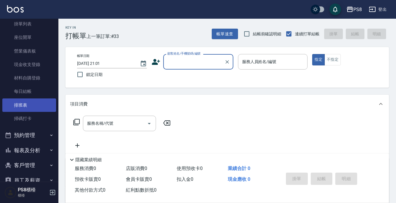
scroll to position [58, 0]
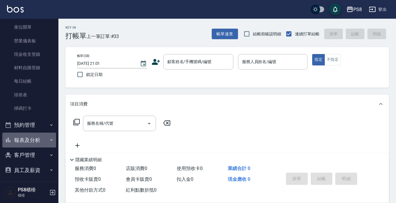
click at [37, 141] on button "報表及分析" at bounding box center [29, 140] width 54 height 15
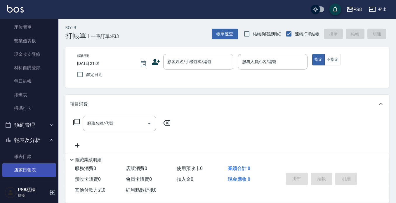
click at [36, 169] on link "店家日報表" at bounding box center [29, 169] width 54 height 13
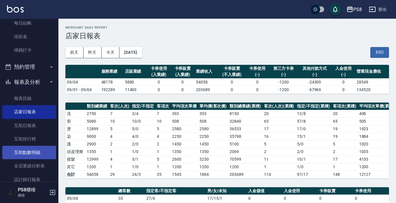
scroll to position [117, 0]
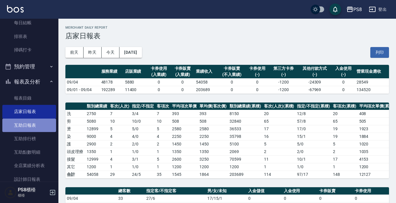
click at [37, 122] on link "互助日報表" at bounding box center [29, 125] width 54 height 13
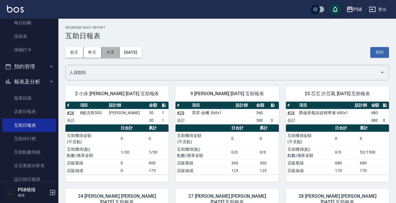
click at [106, 51] on button "今天" at bounding box center [111, 52] width 18 height 11
click at [108, 49] on button "今天" at bounding box center [111, 52] width 18 height 11
click at [116, 55] on button "今天" at bounding box center [111, 52] width 18 height 11
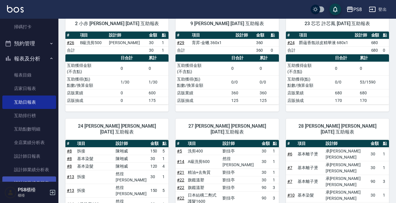
scroll to position [175, 0]
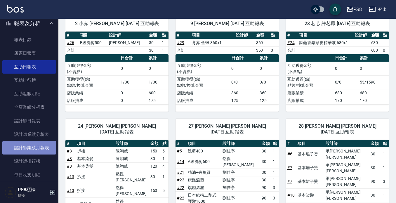
click at [37, 149] on link "設計師業績月報表" at bounding box center [29, 147] width 54 height 13
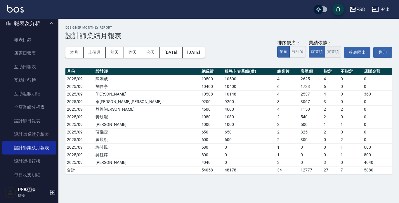
click at [333, 51] on button "實業績" at bounding box center [333, 51] width 16 height 11
click at [82, 52] on button "本月" at bounding box center [74, 52] width 18 height 11
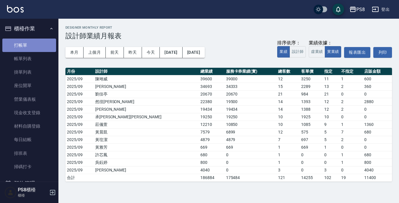
click at [41, 46] on link "打帳單" at bounding box center [29, 45] width 54 height 13
